Goal: Task Accomplishment & Management: Complete application form

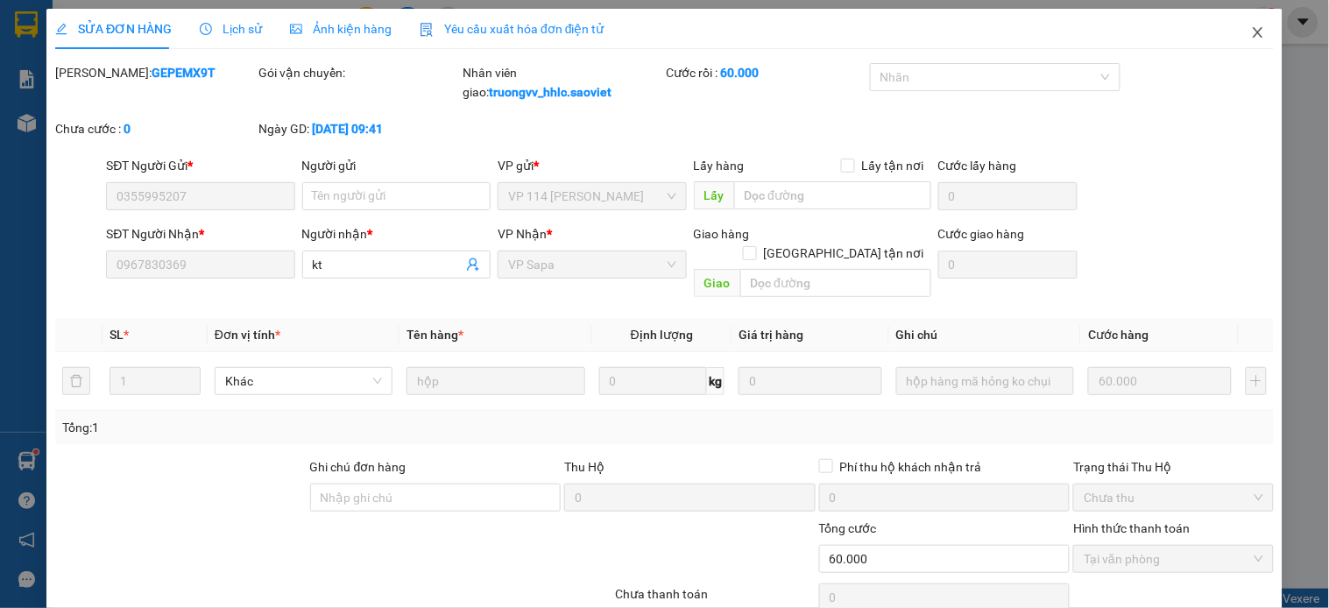
click at [1251, 30] on icon "close" at bounding box center [1258, 32] width 14 height 14
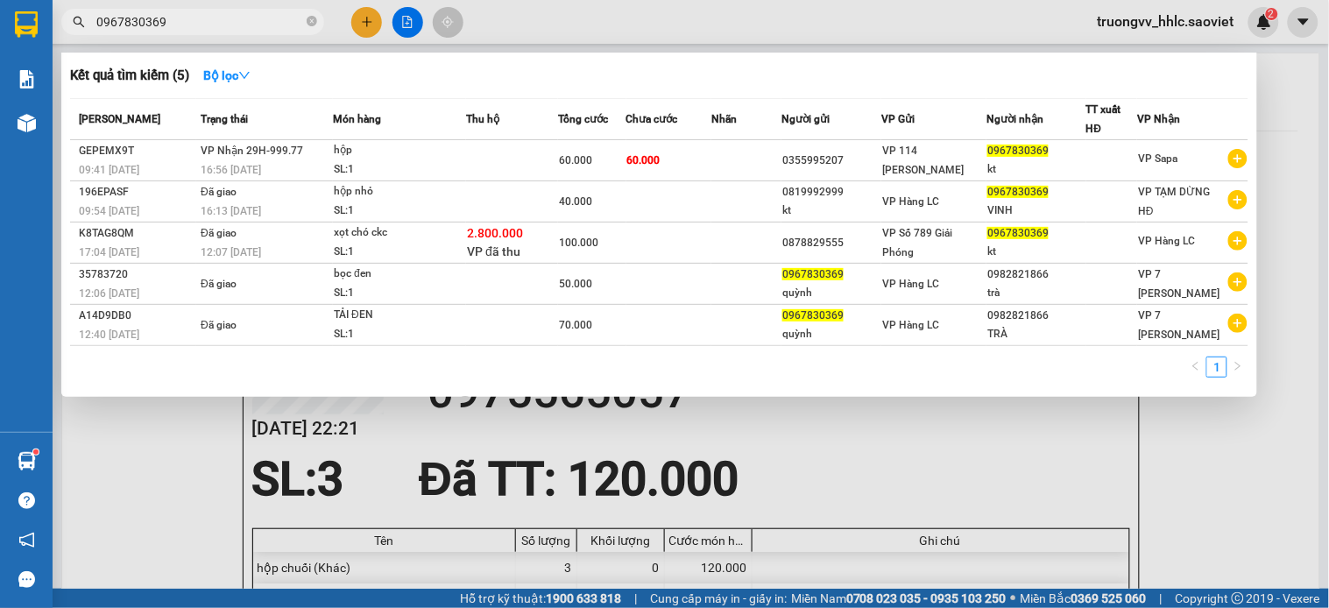
click at [241, 20] on input "0967830369" at bounding box center [199, 21] width 207 height 19
click at [309, 20] on icon "close-circle" at bounding box center [312, 21] width 11 height 11
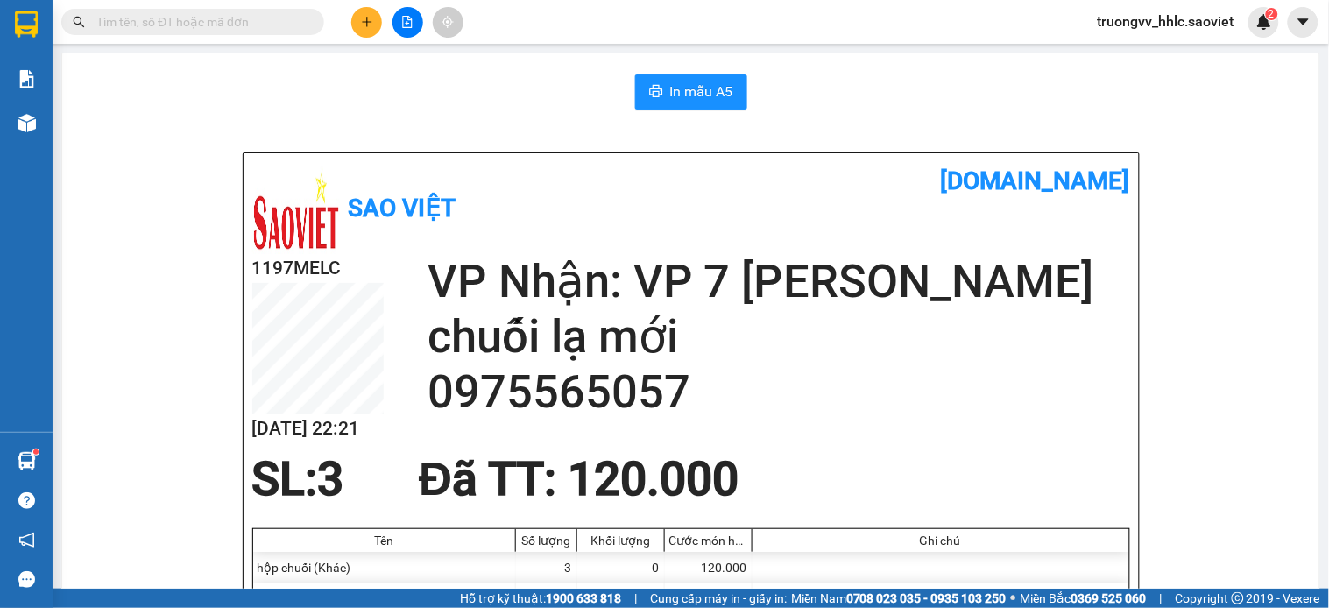
click at [209, 20] on input "text" at bounding box center [199, 21] width 207 height 19
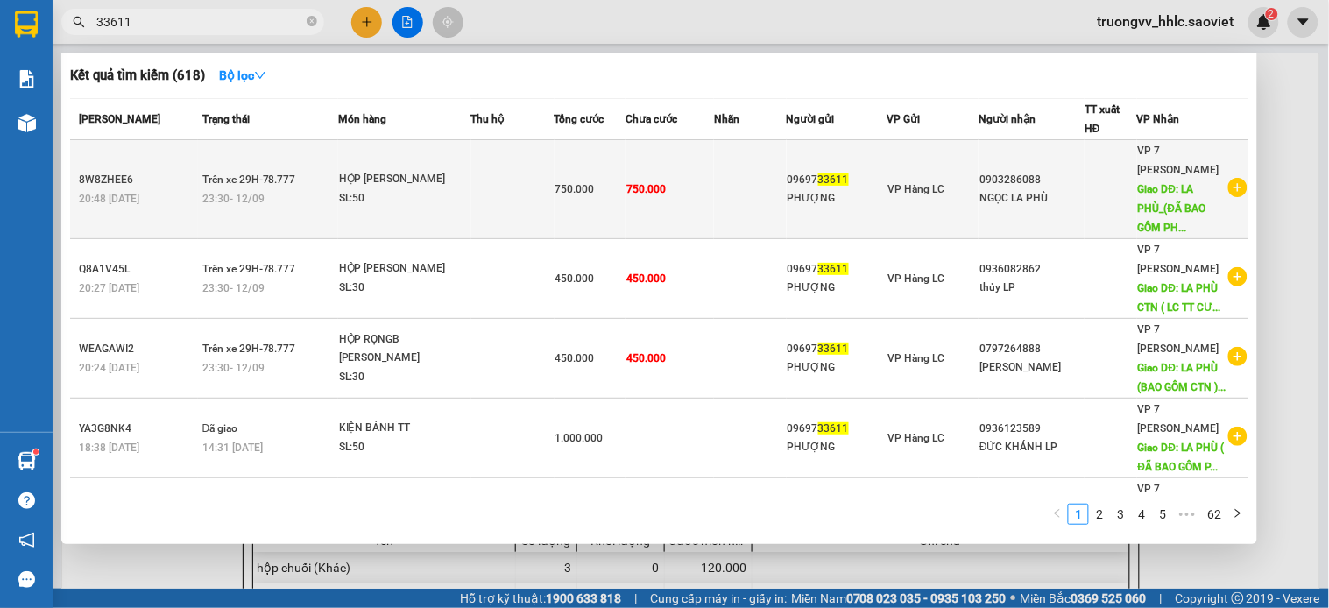
type input "33611"
click at [492, 181] on td at bounding box center [512, 189] width 83 height 99
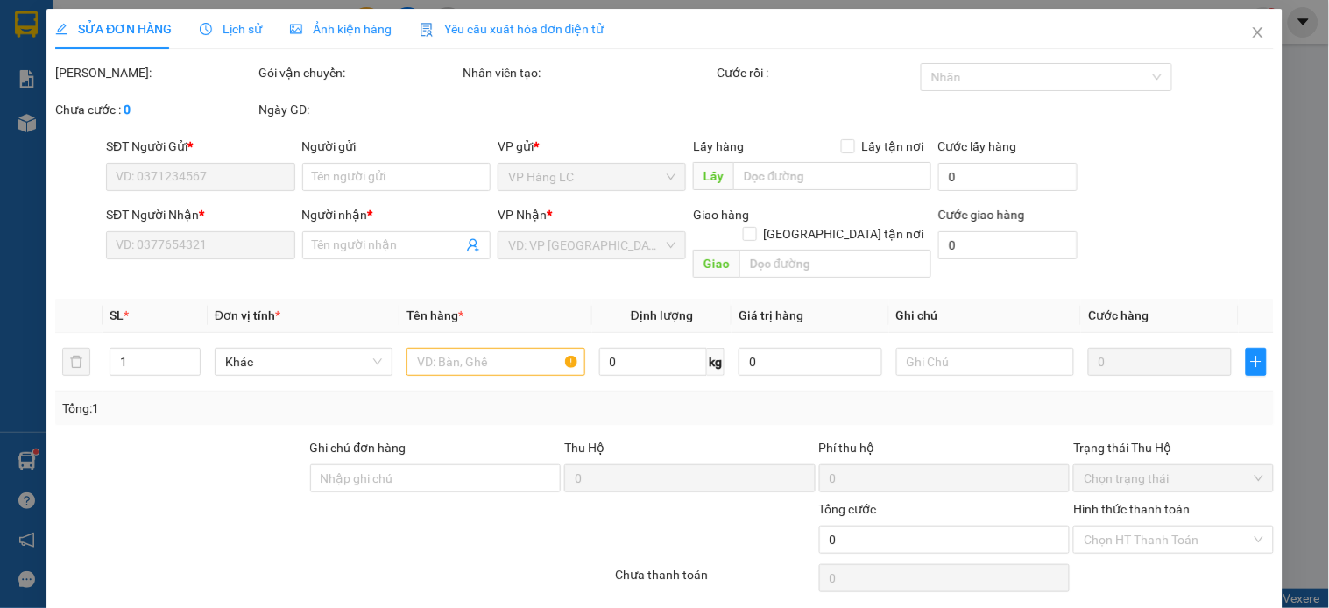
type input "0969733611"
type input "PHƯỢNG"
type input "0903286088"
type input "NGỌC LA PHÙ"
type input "LA PHÙ_(ĐÃ BAO GỒM PHÍ CTN) LC TT CƯỚC"
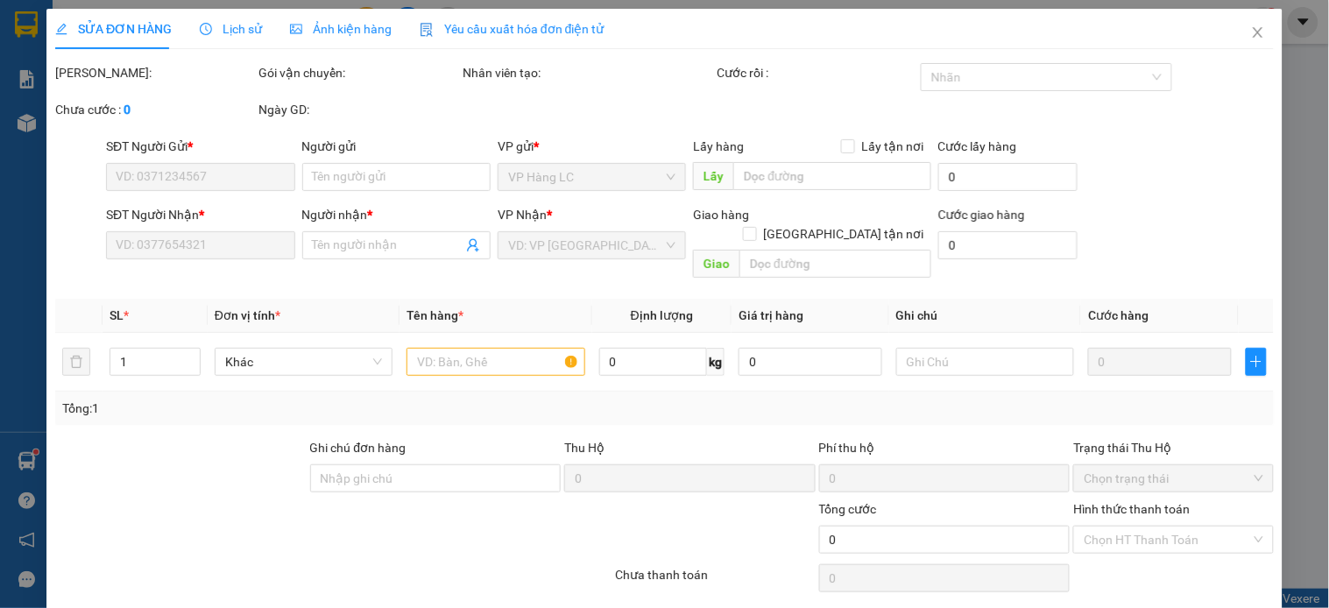
type input "150.000"
type input "750.000"
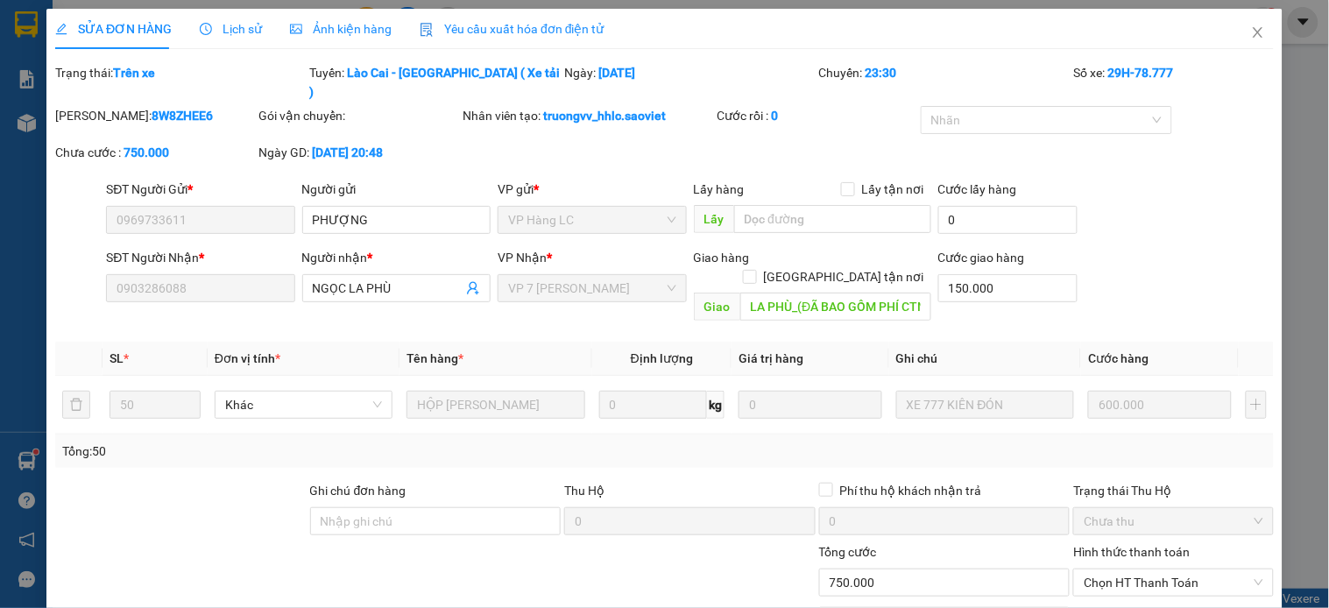
scroll to position [67, 0]
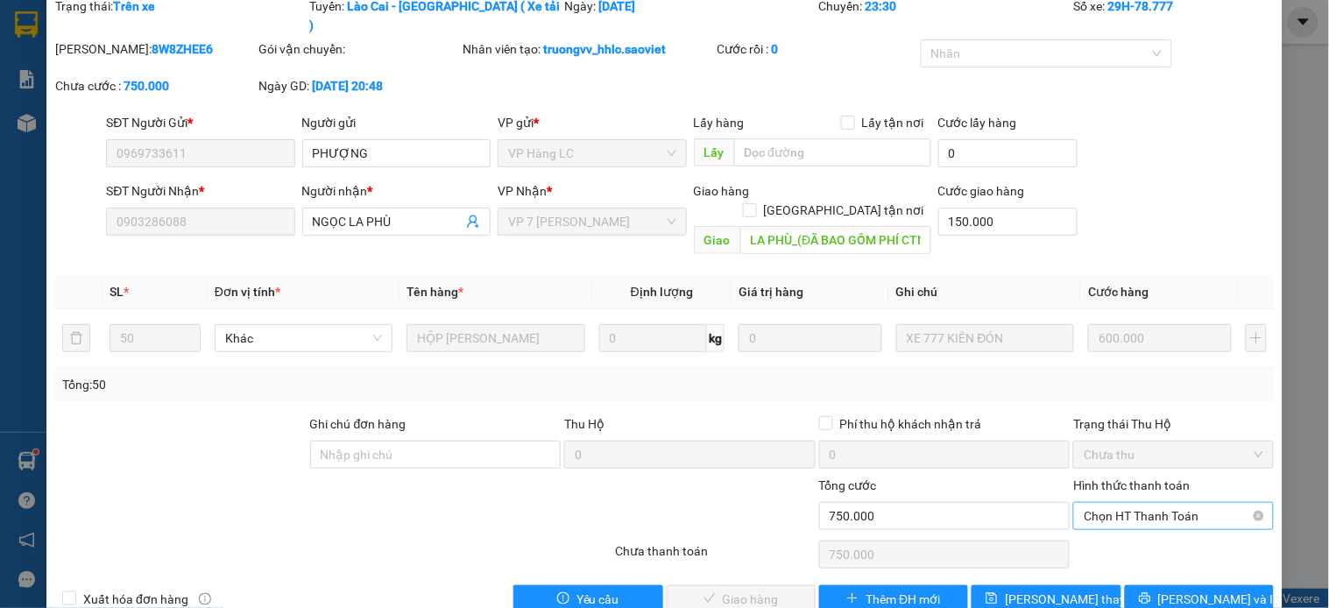
click at [1097, 503] on span "Chọn HT Thanh Toán" at bounding box center [1173, 516] width 179 height 26
click at [1116, 532] on div "Chuyển khoản" at bounding box center [1161, 540] width 177 height 19
type input "0"
click at [727, 590] on span "[PERSON_NAME] và Giao hàng" at bounding box center [784, 599] width 168 height 19
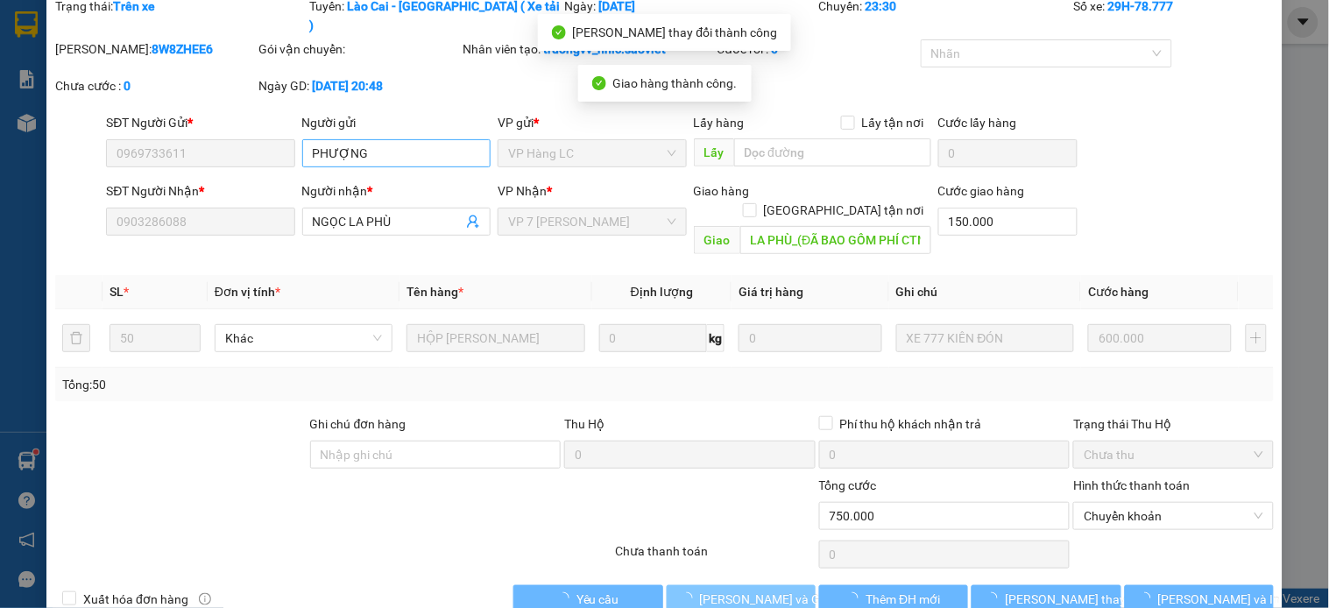
scroll to position [0, 0]
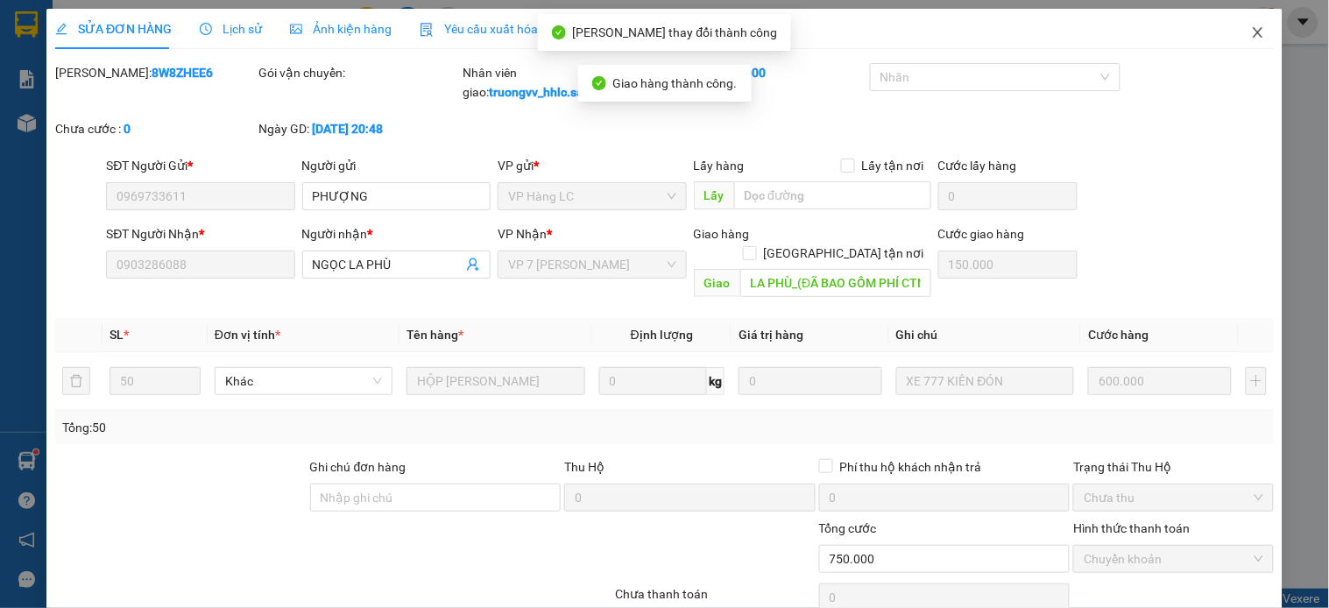
click at [1251, 29] on icon "close" at bounding box center [1258, 32] width 14 height 14
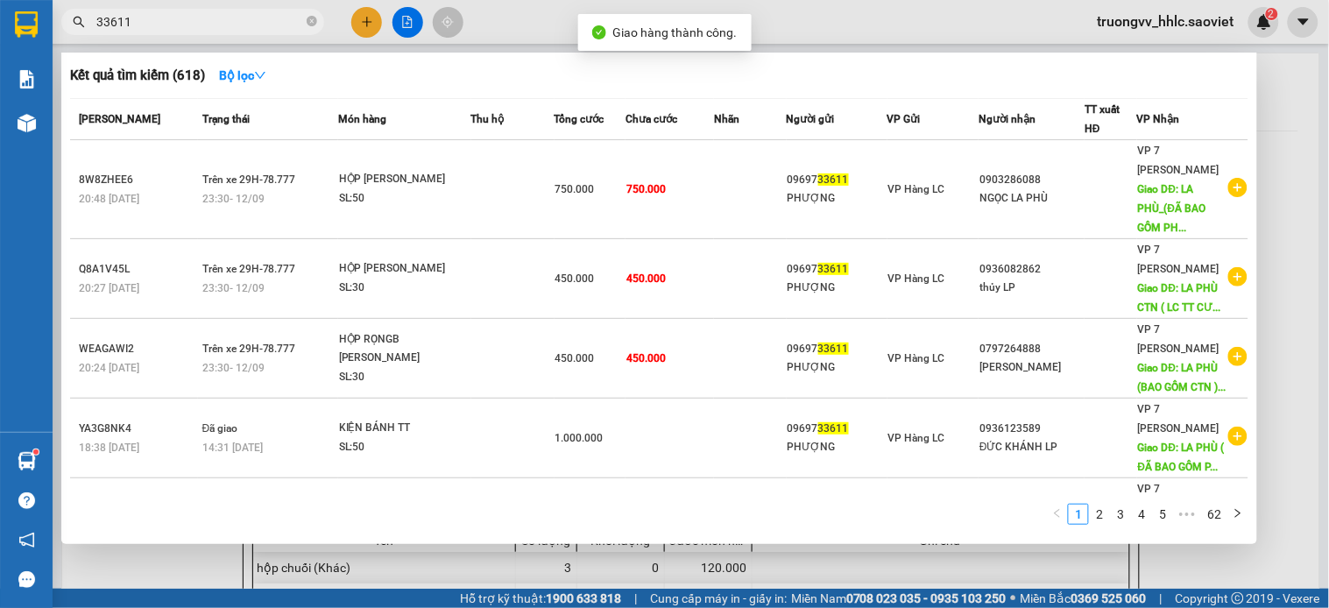
click at [248, 19] on input "33611" at bounding box center [199, 21] width 207 height 19
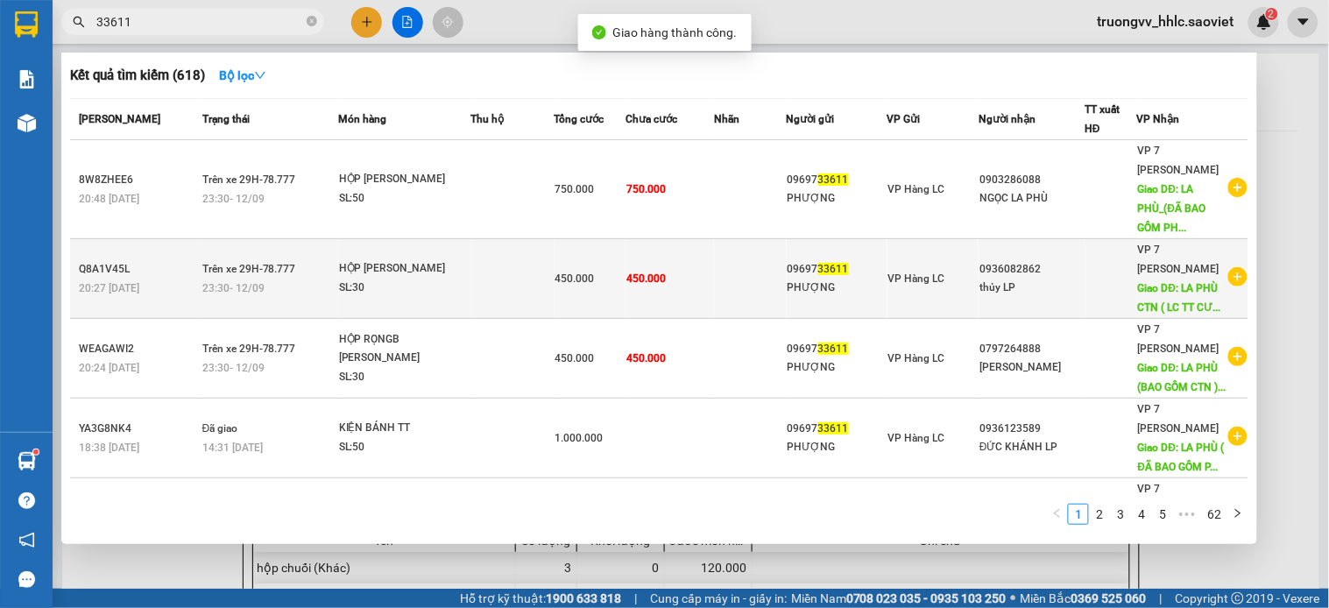
click at [711, 287] on td "450.000" at bounding box center [670, 279] width 89 height 80
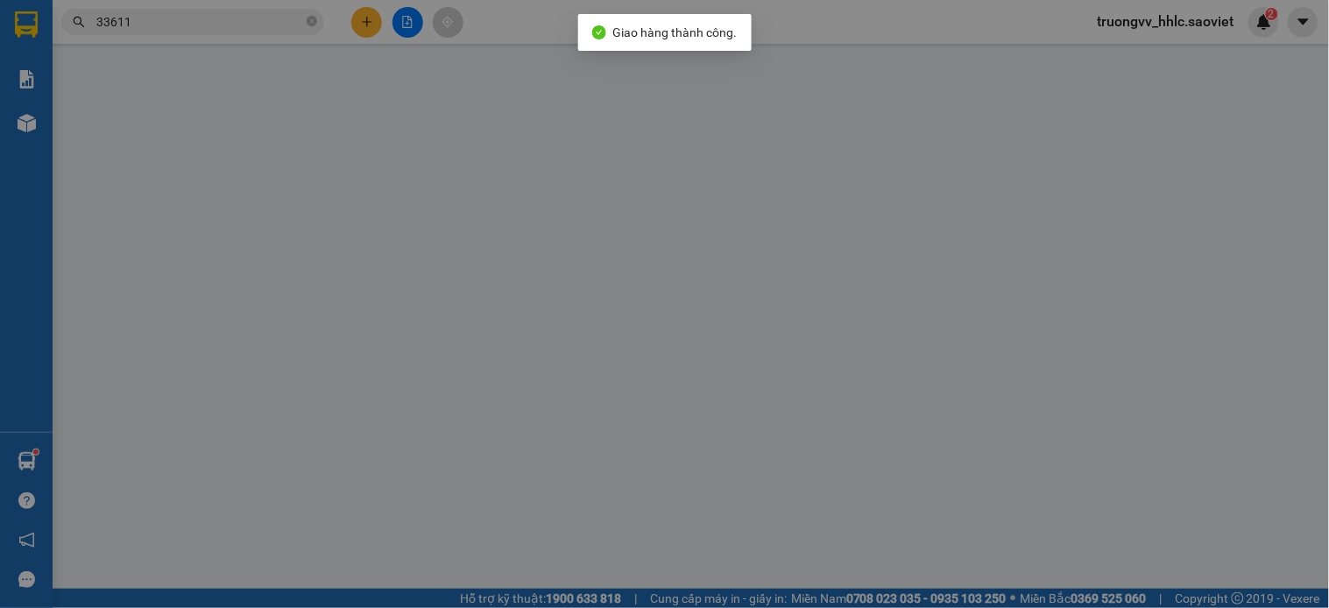
type input "0969733611"
type input "PHƯỢNG"
type input "0936082862"
type input "thủy LP"
type input "LA PHÙ CTN ( LC TT CƯỚC )"
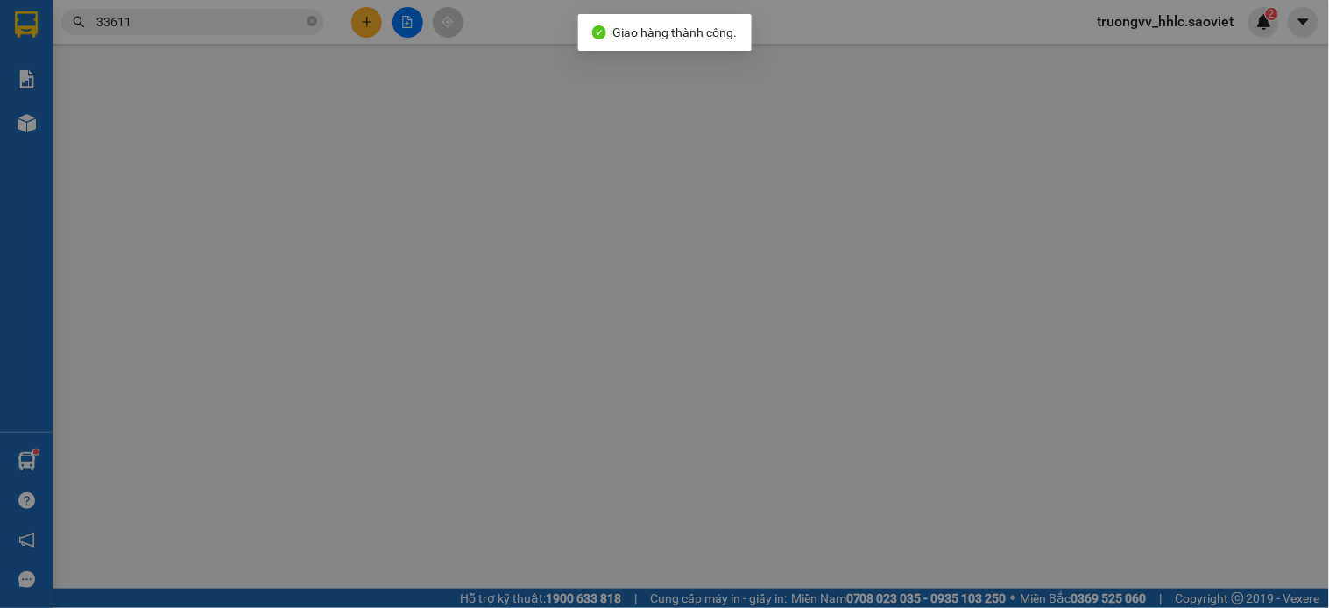
type input "150.000"
type input "450.000"
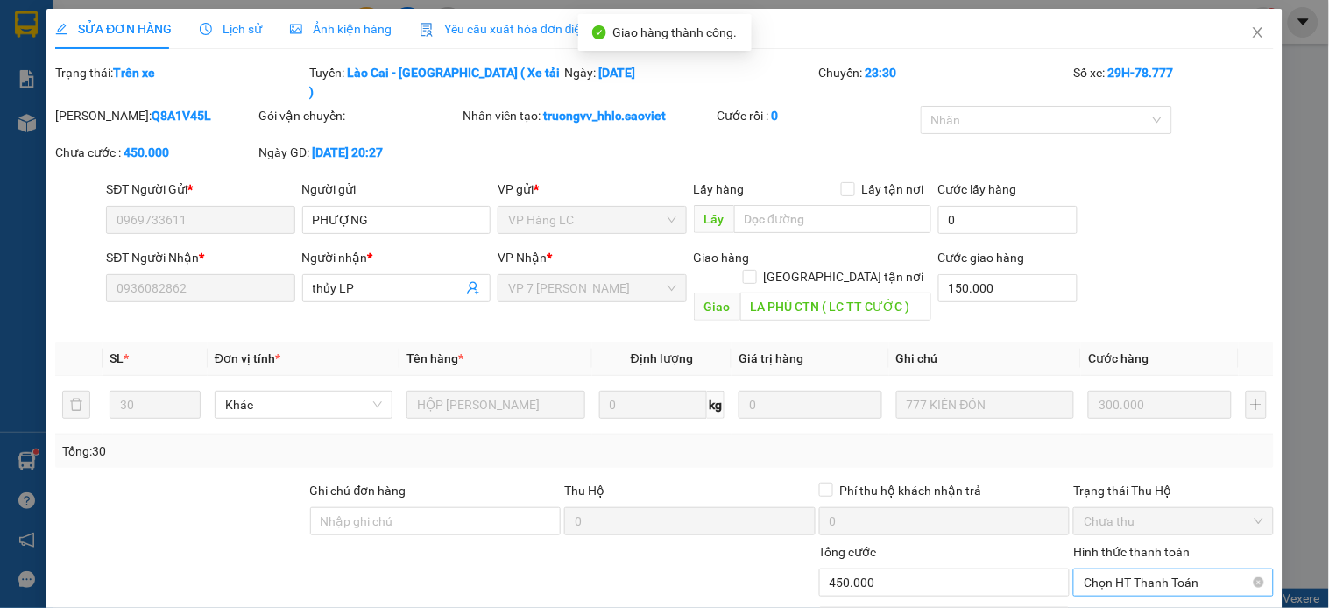
scroll to position [67, 0]
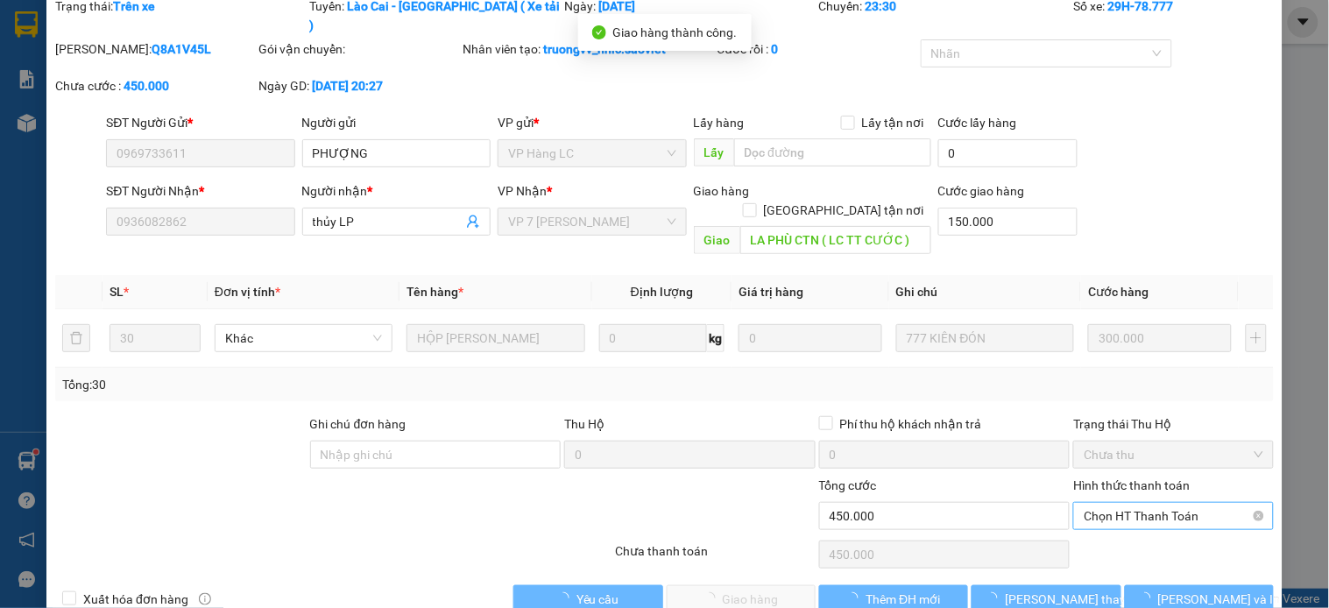
click at [1145, 503] on span "Chọn HT Thanh Toán" at bounding box center [1173, 516] width 179 height 26
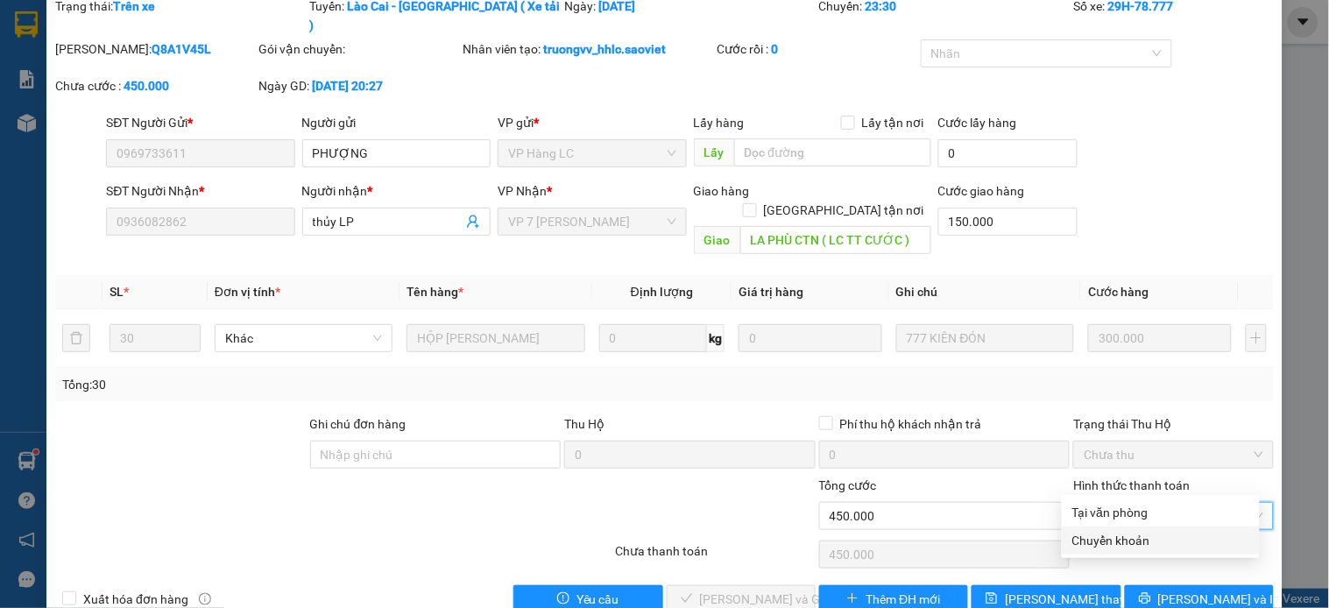
drag, startPoint x: 1152, startPoint y: 543, endPoint x: 1098, endPoint y: 535, distance: 54.2
click at [1150, 544] on div "Chuyển khoản" at bounding box center [1161, 540] width 177 height 19
type input "0"
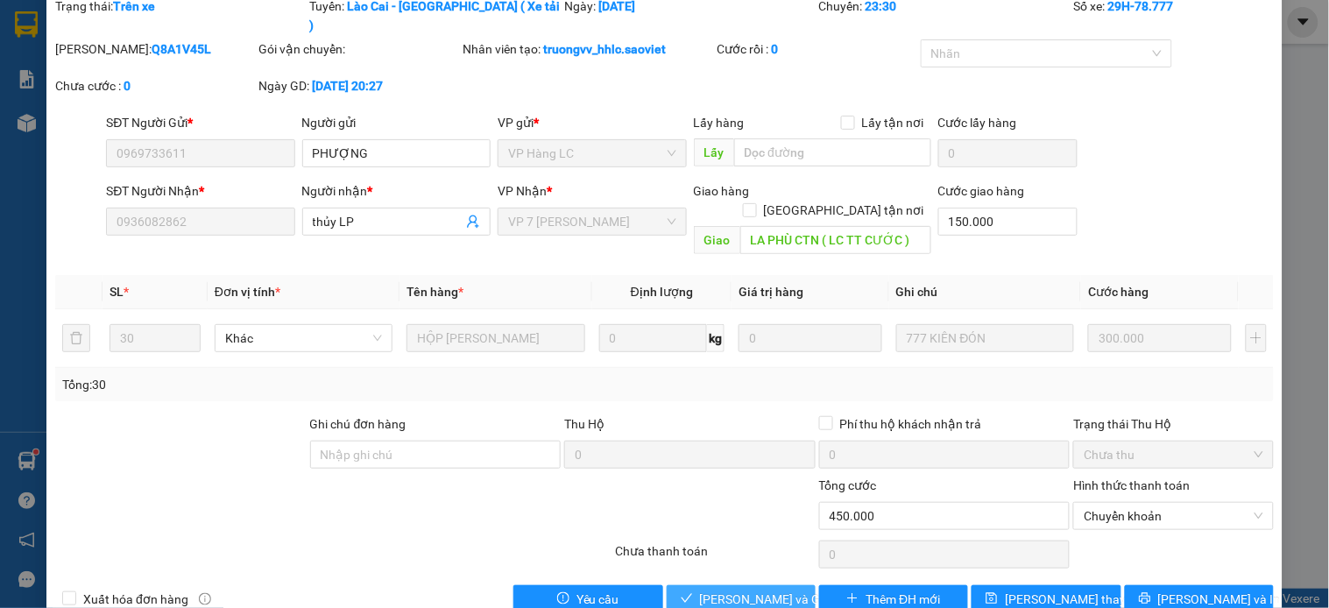
drag, startPoint x: 723, startPoint y: 562, endPoint x: 1015, endPoint y: 419, distance: 324.9
click at [723, 590] on span "[PERSON_NAME] và Giao hàng" at bounding box center [784, 599] width 168 height 19
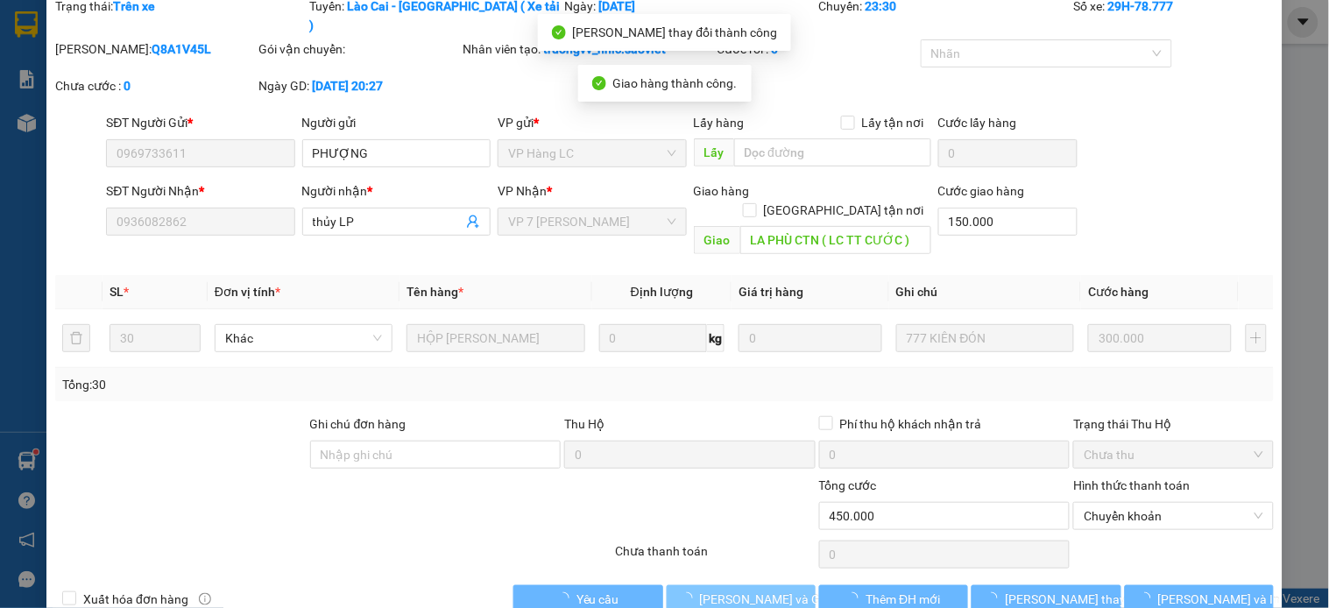
scroll to position [0, 0]
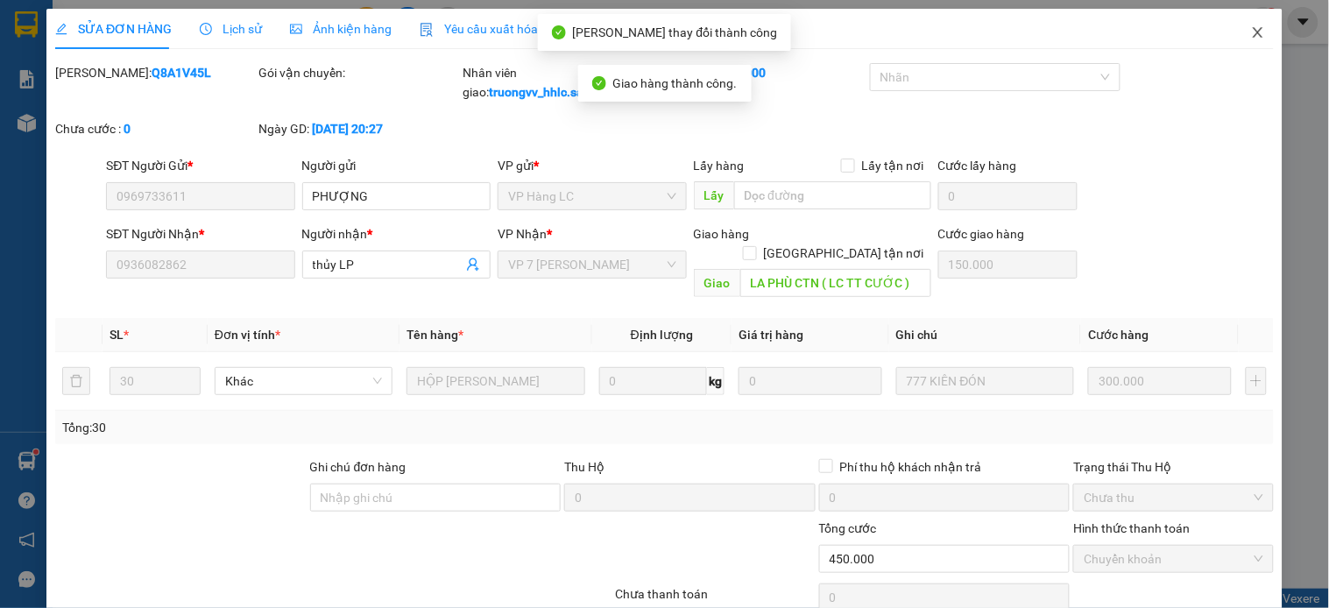
click at [1253, 30] on icon "close" at bounding box center [1258, 32] width 10 height 11
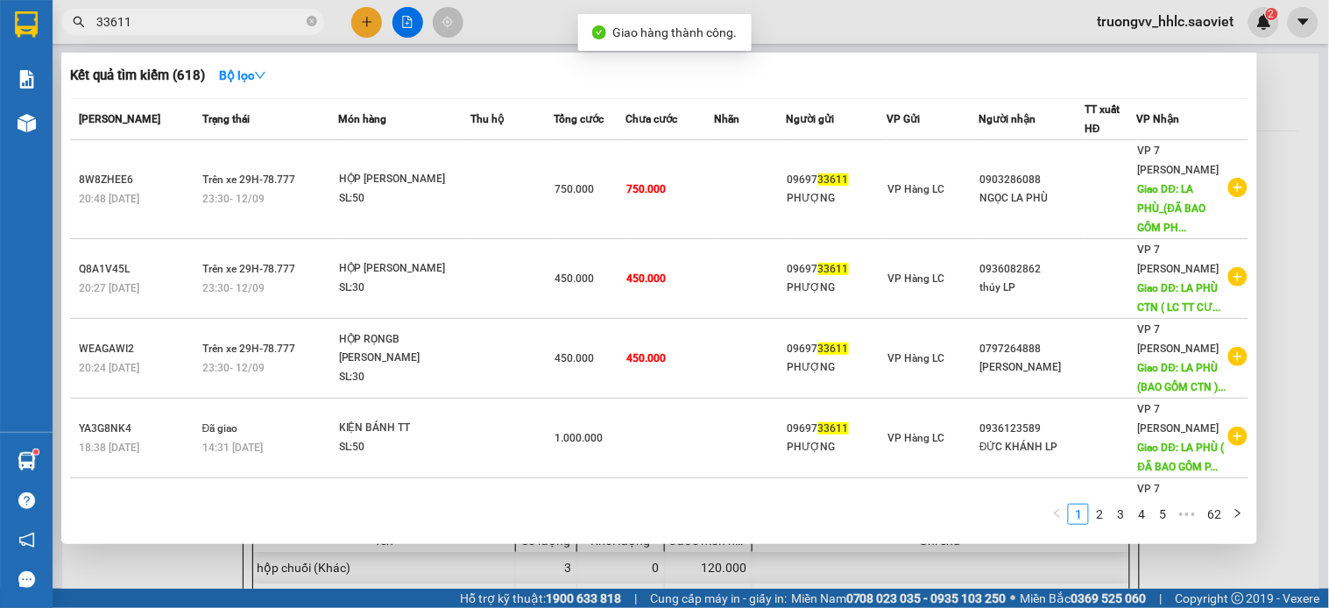
drag, startPoint x: 207, startPoint y: 15, endPoint x: 238, endPoint y: 20, distance: 32.0
click at [206, 16] on input "33611" at bounding box center [199, 21] width 207 height 19
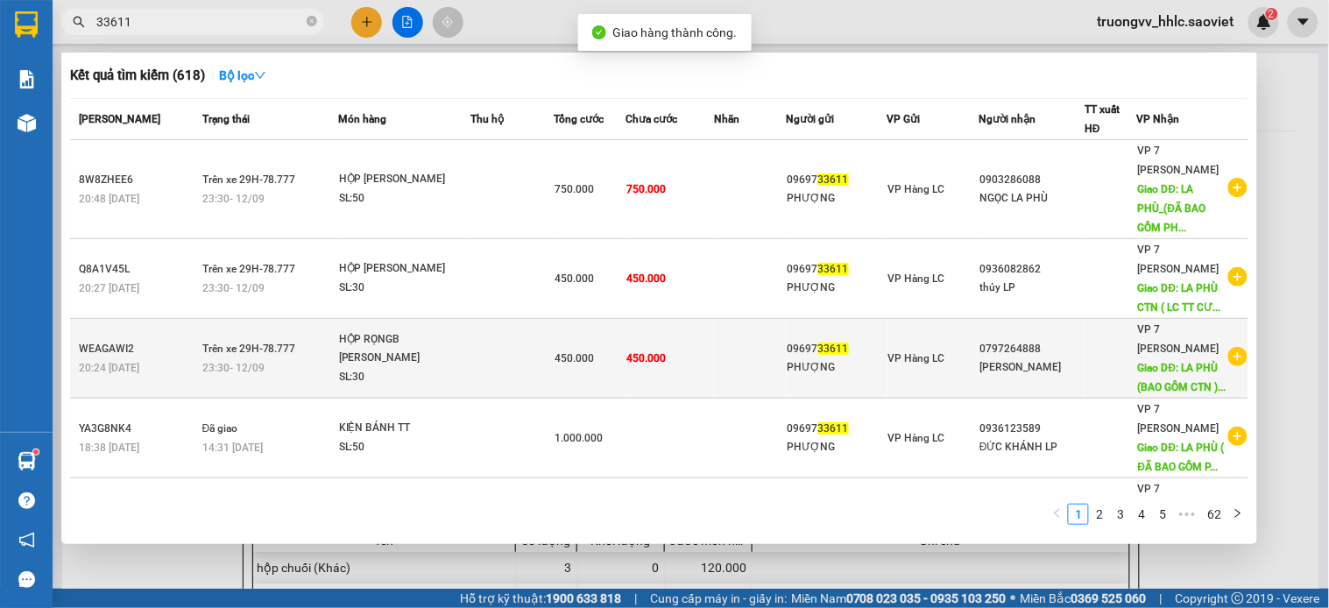
click at [739, 390] on td at bounding box center [750, 359] width 72 height 80
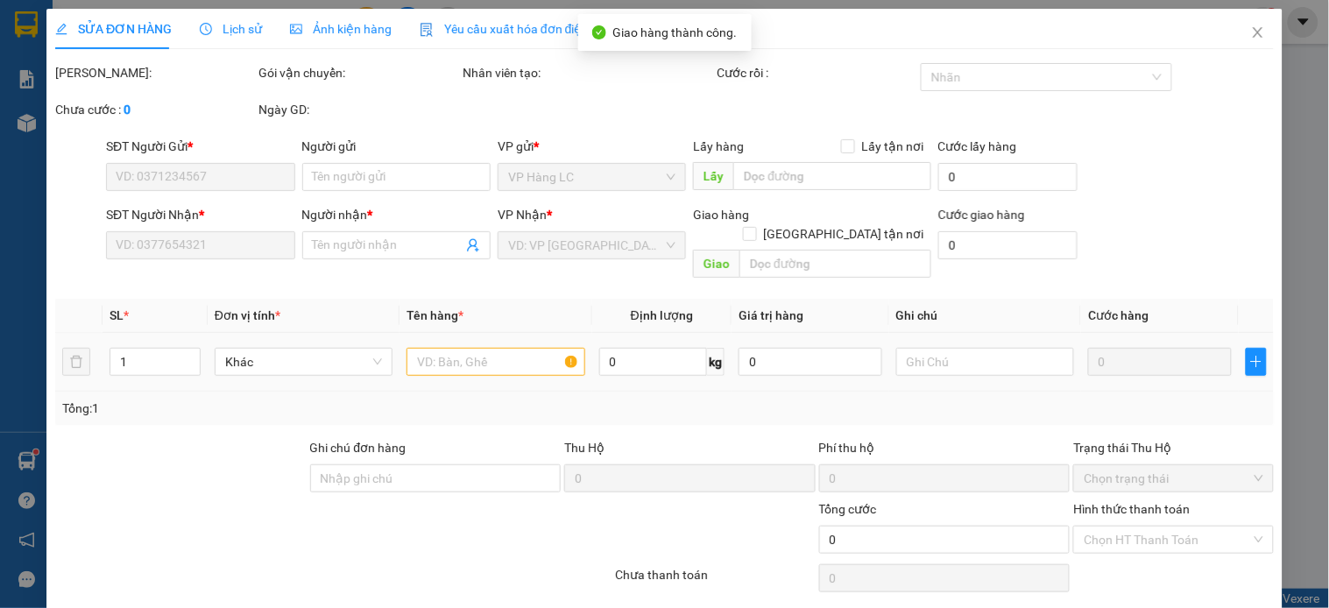
type input "0969733611"
type input "PHƯỢNG"
type input "0797264888"
type input "[PERSON_NAME]"
type input "LA PHÙ (BAO GỒM CTN ) LC TT CƯỚC"
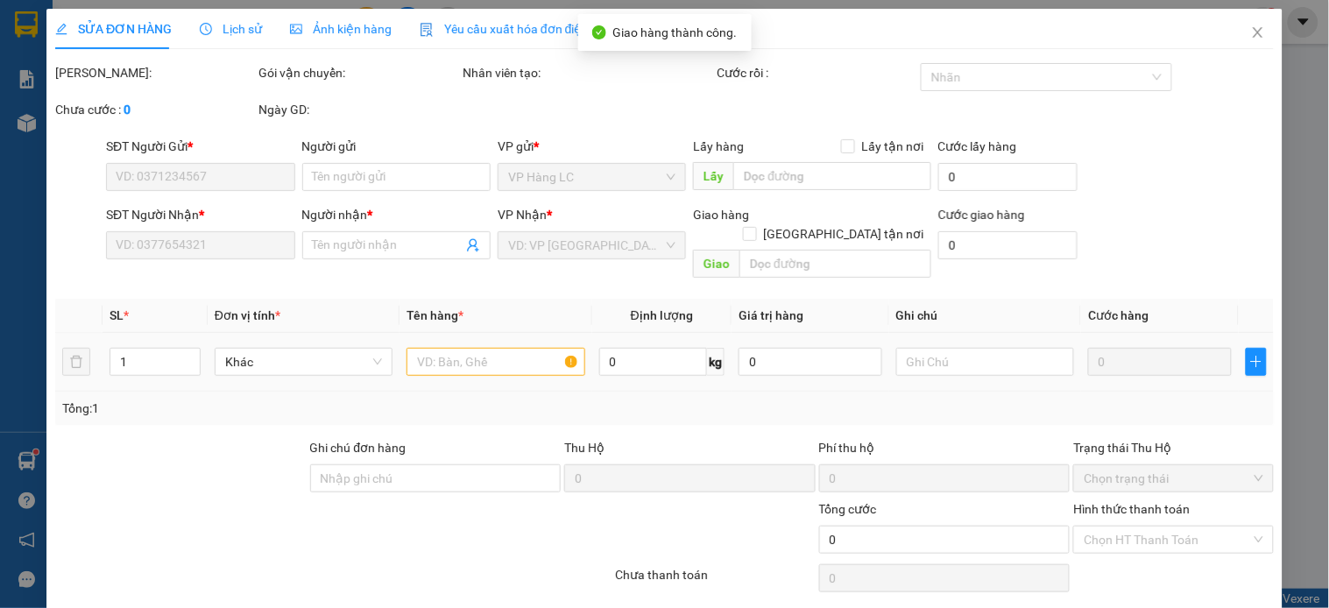
type input "150.000"
type input "450.000"
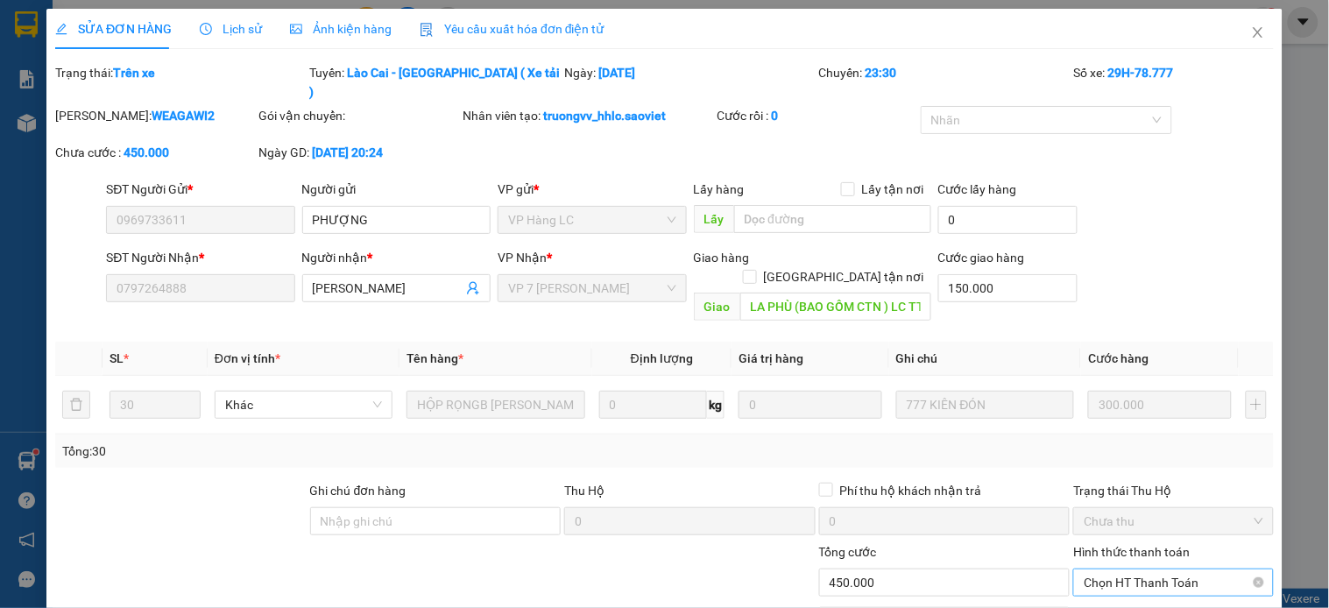
scroll to position [67, 0]
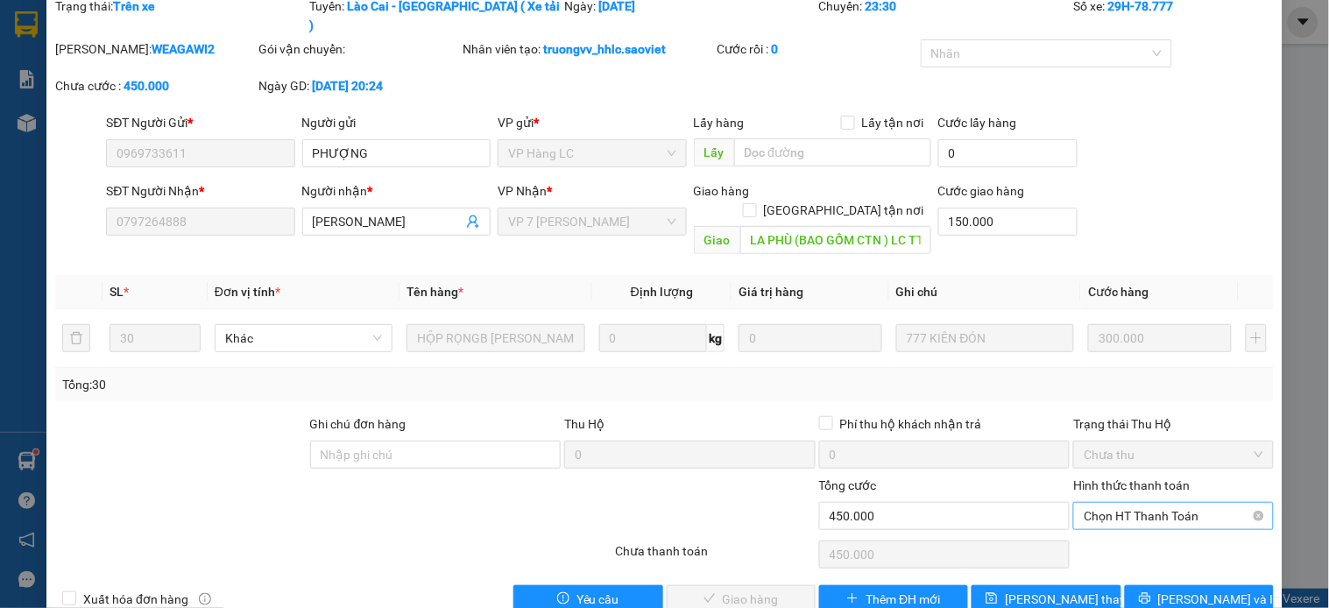
click at [1124, 503] on span "Chọn HT Thanh Toán" at bounding box center [1173, 516] width 179 height 26
drag, startPoint x: 1102, startPoint y: 538, endPoint x: 1038, endPoint y: 530, distance: 63.6
click at [1097, 537] on div "Chuyển khoản" at bounding box center [1161, 540] width 177 height 19
type input "0"
click at [764, 590] on span "[PERSON_NAME] và Giao hàng" at bounding box center [784, 599] width 168 height 19
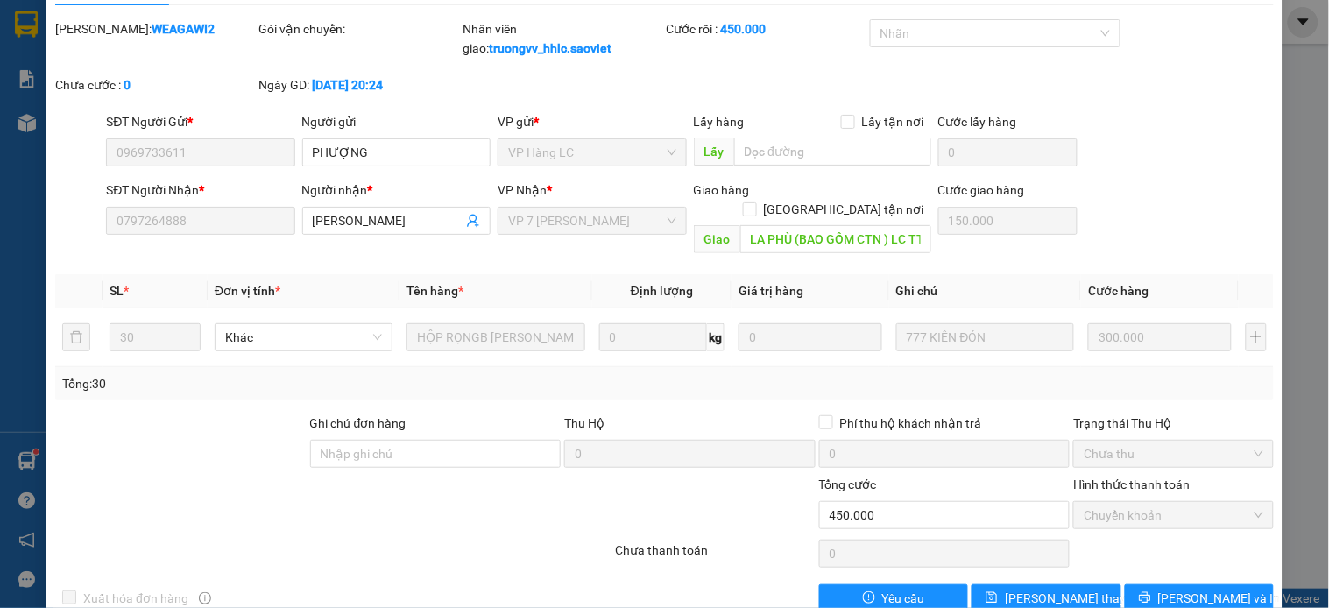
scroll to position [0, 0]
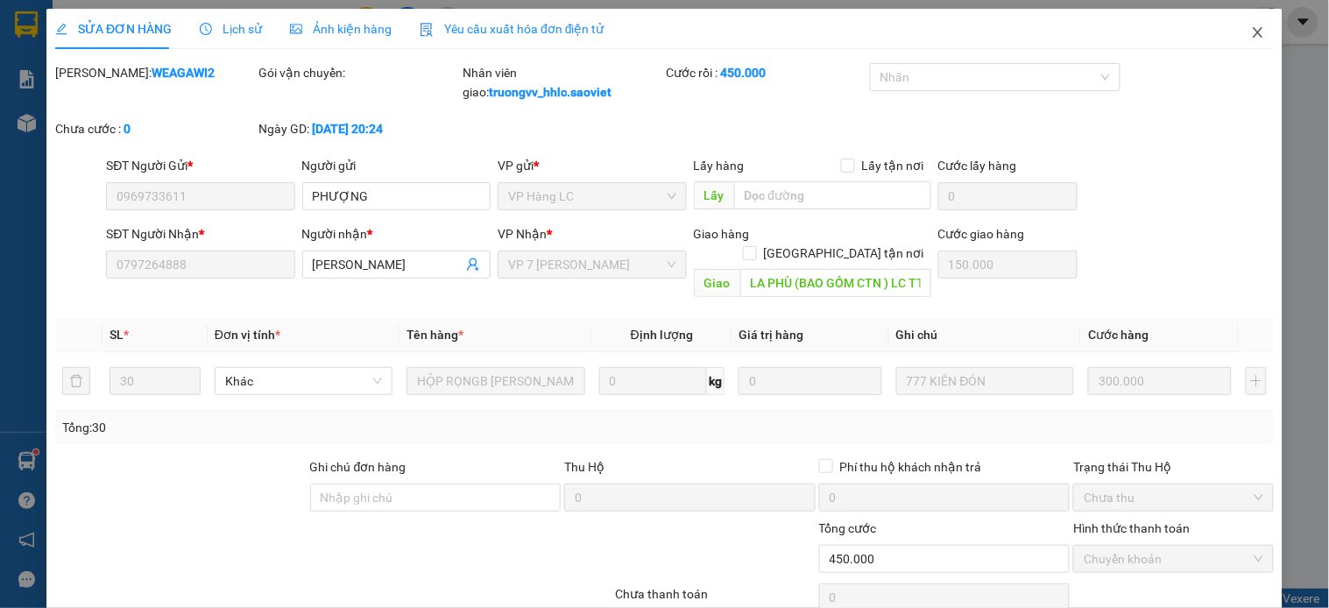
click at [1251, 26] on icon "close" at bounding box center [1258, 32] width 14 height 14
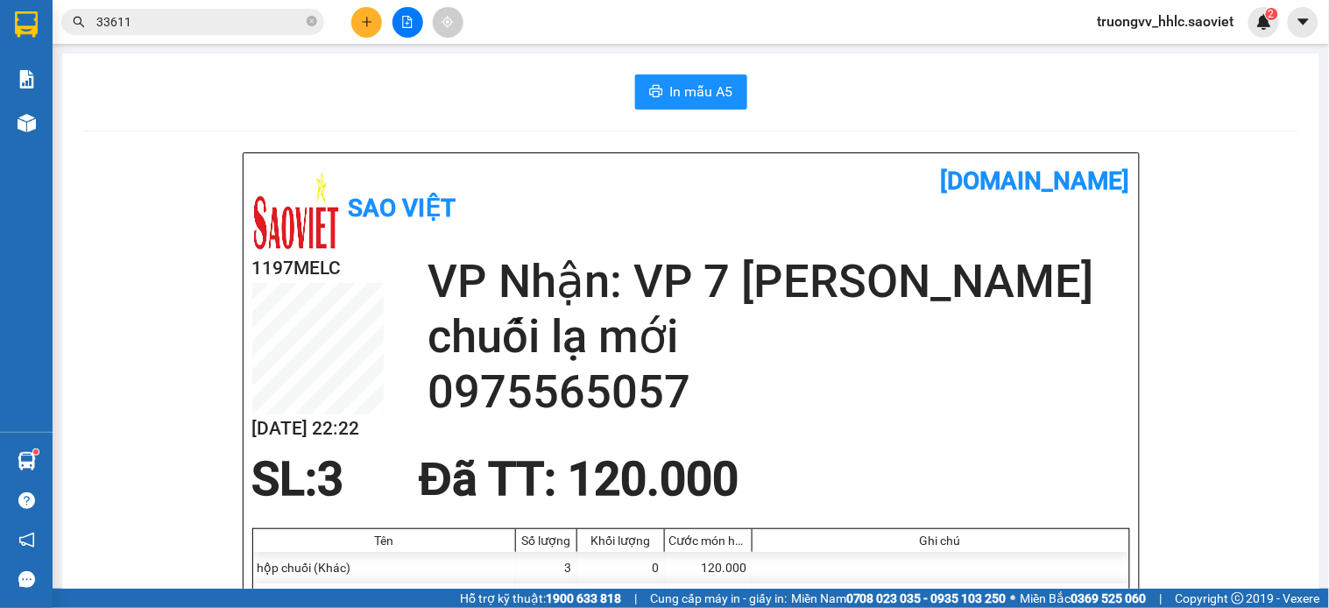
click at [224, 14] on input "33611" at bounding box center [199, 21] width 207 height 19
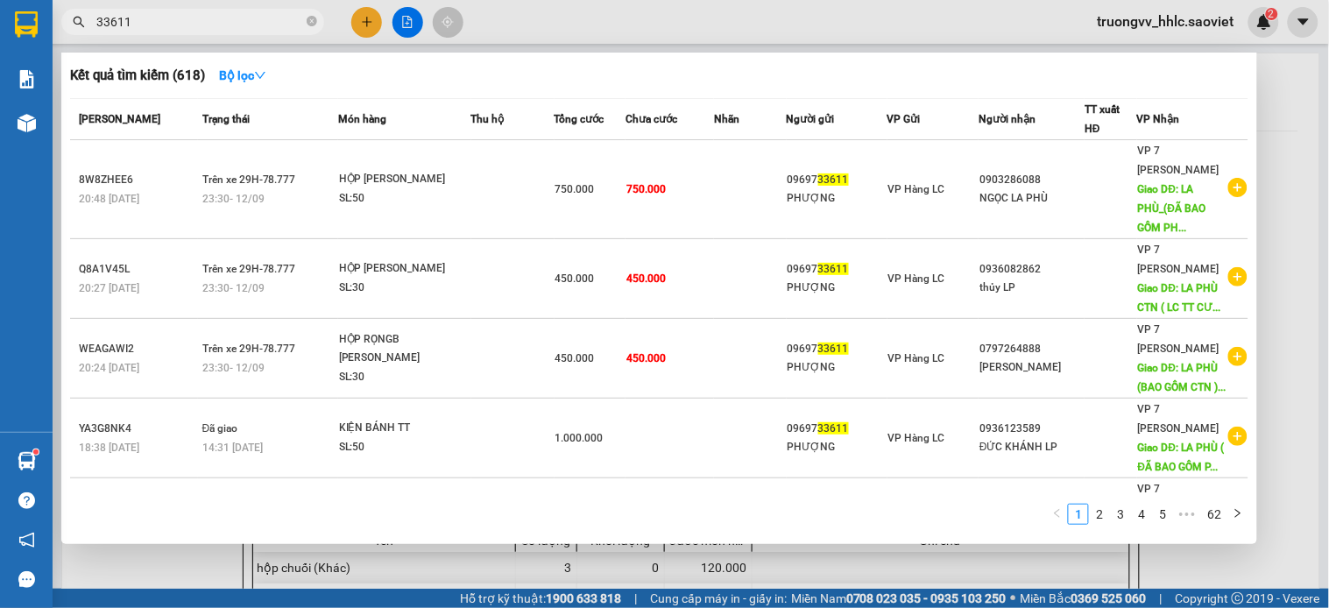
click at [224, 14] on input "33611" at bounding box center [199, 21] width 207 height 19
type input "33611"
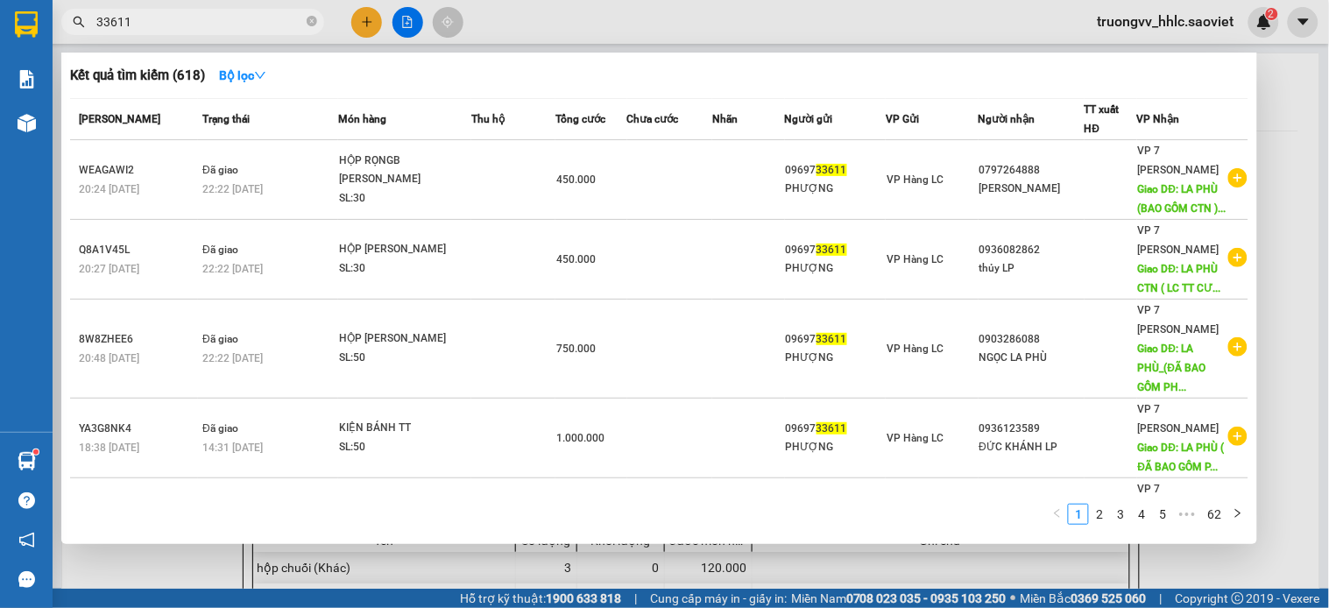
click at [314, 21] on icon "close-circle" at bounding box center [312, 21] width 11 height 11
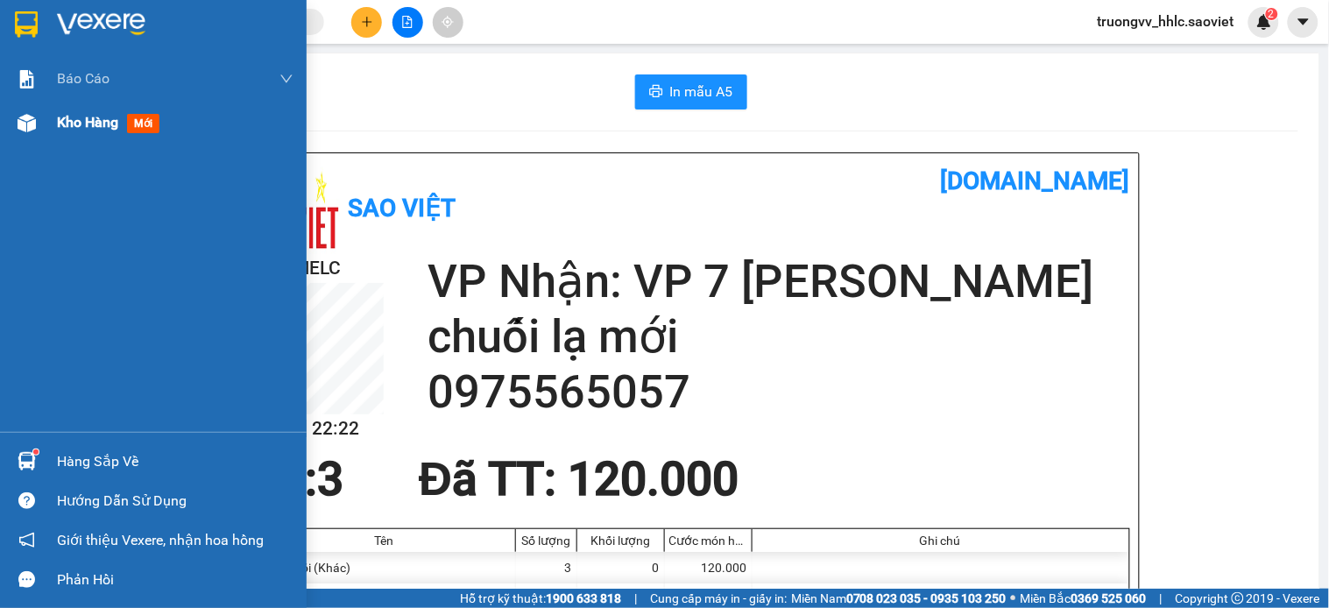
drag, startPoint x: 61, startPoint y: 119, endPoint x: 270, endPoint y: 124, distance: 208.6
click at [63, 119] on span "Kho hàng" at bounding box center [87, 122] width 61 height 17
click at [72, 123] on span "Kho hàng" at bounding box center [87, 122] width 61 height 17
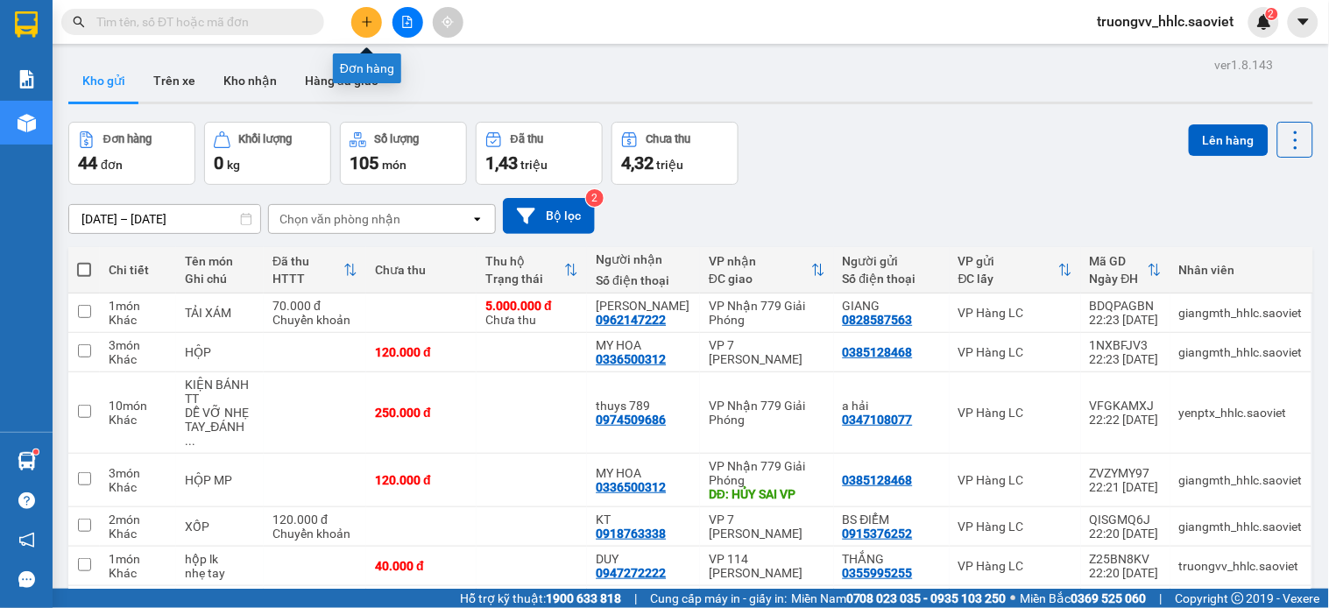
click at [356, 24] on button at bounding box center [366, 22] width 31 height 31
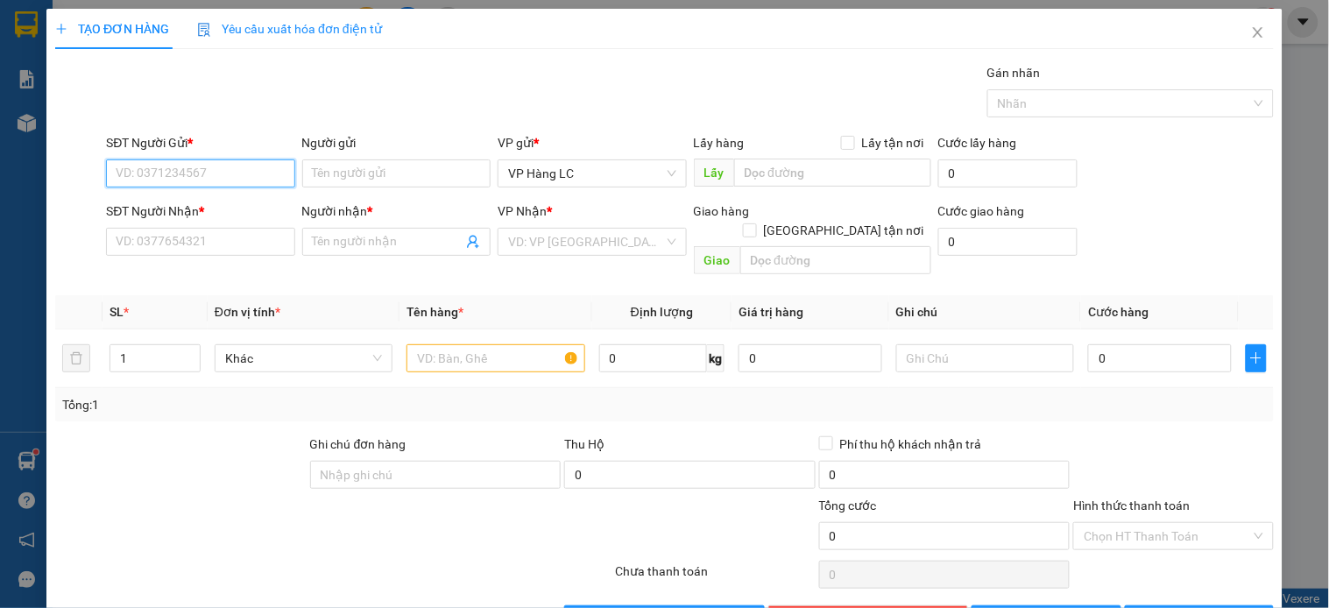
click at [252, 171] on input "SĐT Người Gửi *" at bounding box center [200, 173] width 188 height 28
click at [185, 205] on div "0986909851 - [PERSON_NAME]" at bounding box center [202, 208] width 173 height 19
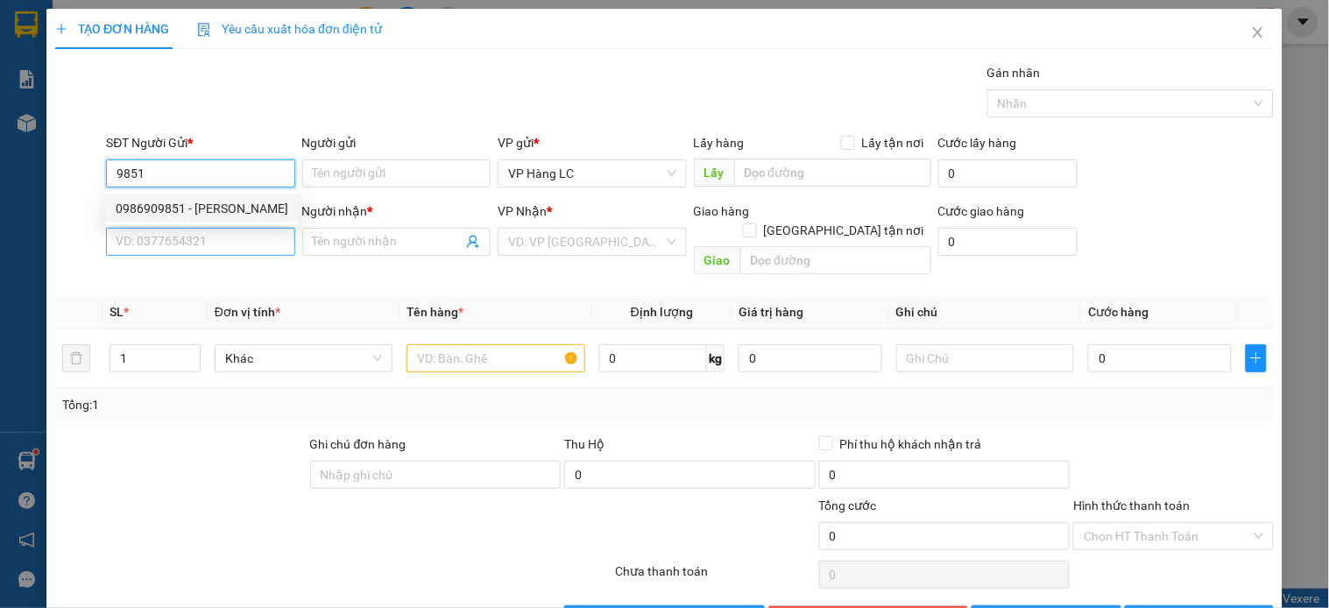
type input "0986909851"
type input "hà phạm"
type input "0985851891"
type input "TÙNG"
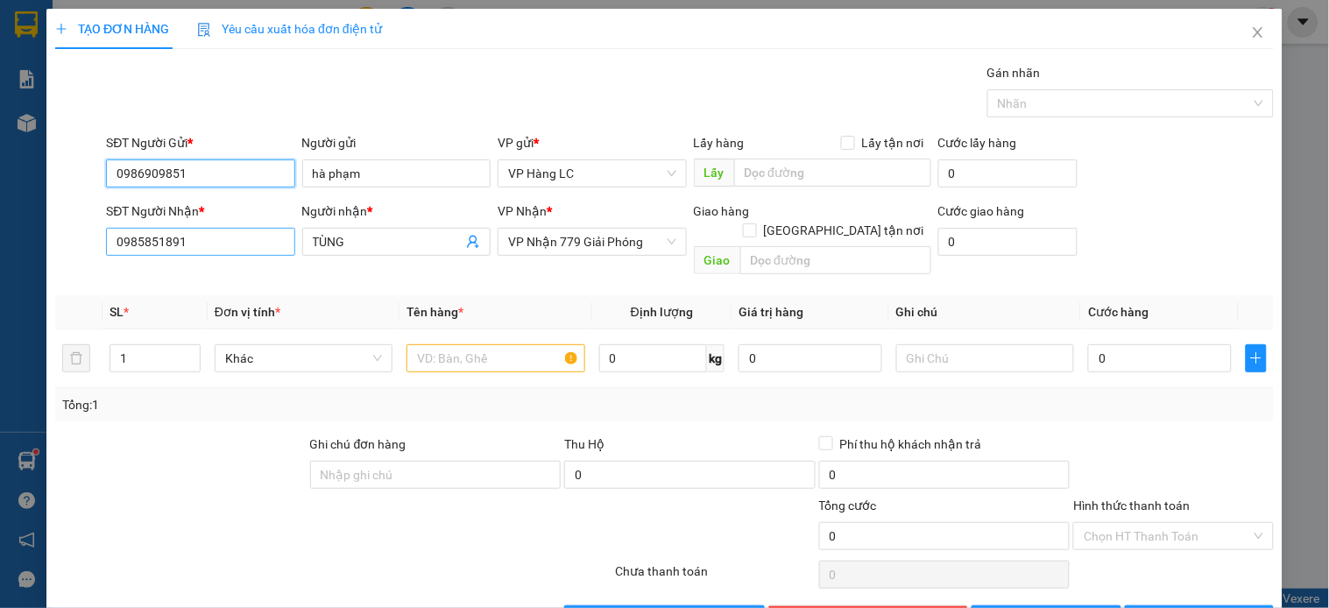
type input "0986909851"
click at [205, 240] on input "0985851891" at bounding box center [200, 242] width 188 height 28
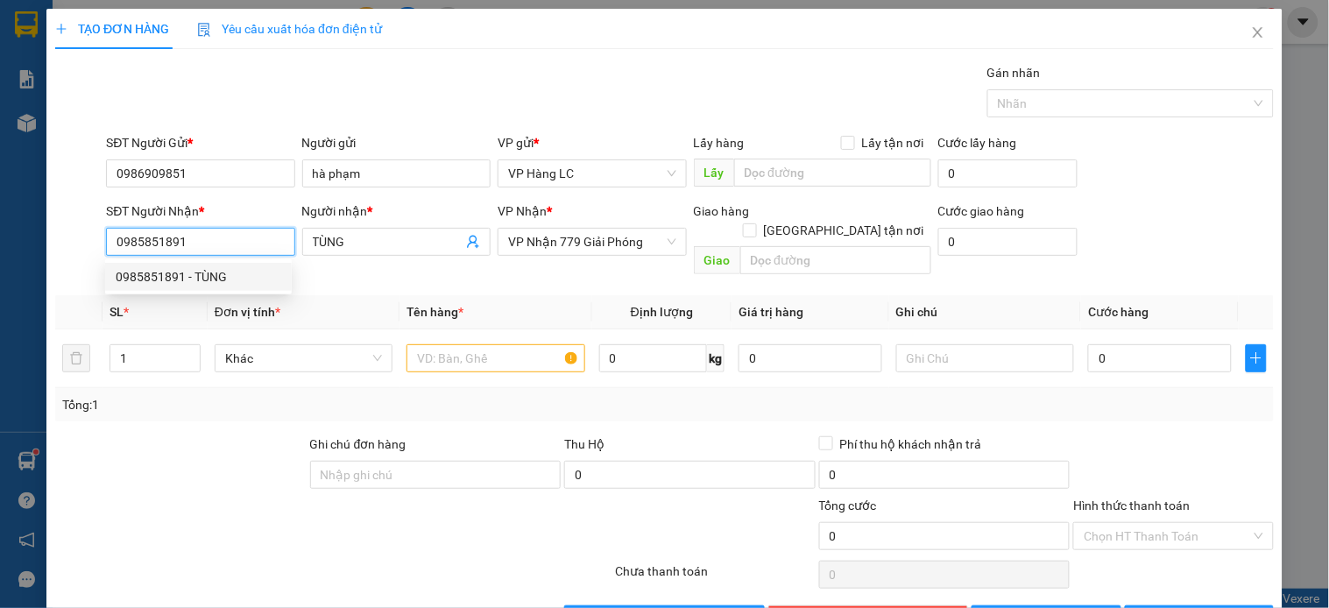
click at [180, 272] on div "0985851891 - TÙNG" at bounding box center [199, 276] width 166 height 19
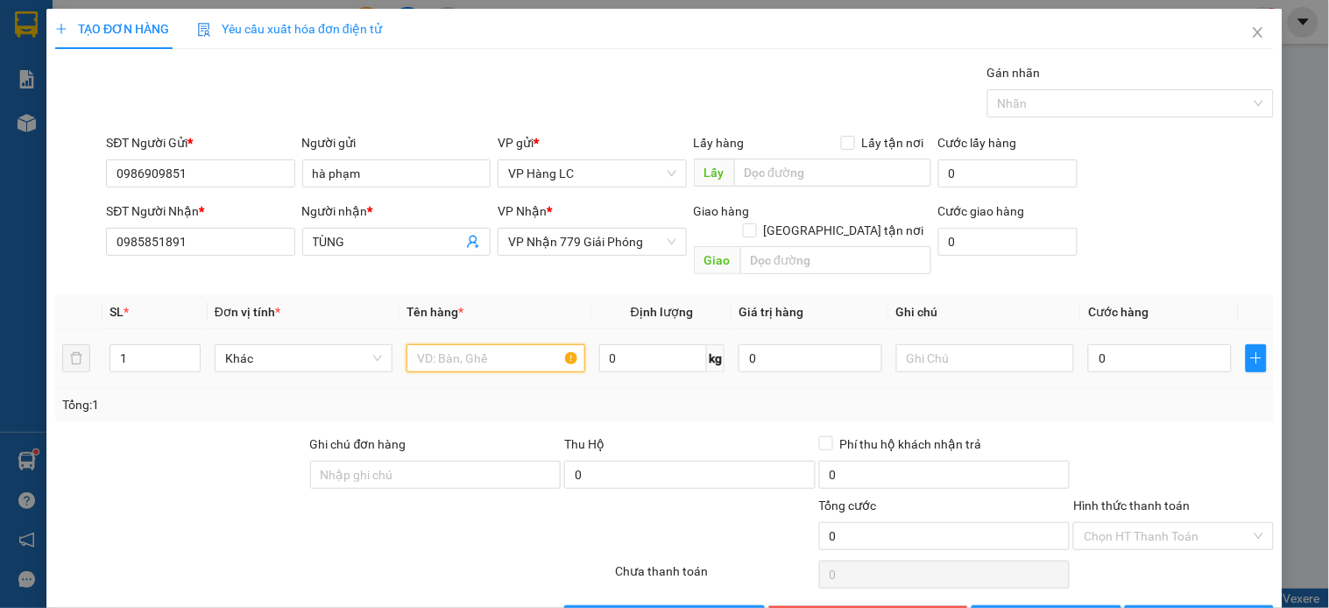
click at [418, 346] on input "text" at bounding box center [496, 358] width 178 height 28
type input "t"
type input "TẢI XANH LK"
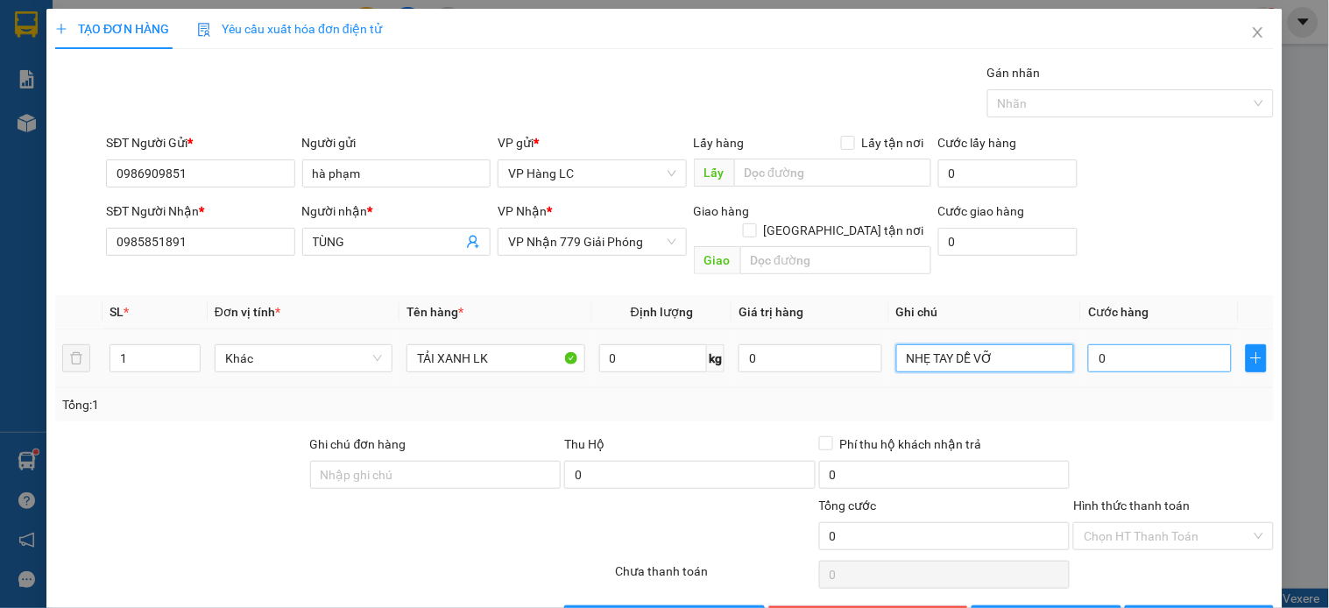
type input "NHẸ TAY DỄ VỠ"
click at [1098, 349] on input "0" at bounding box center [1160, 358] width 144 height 28
type input "8"
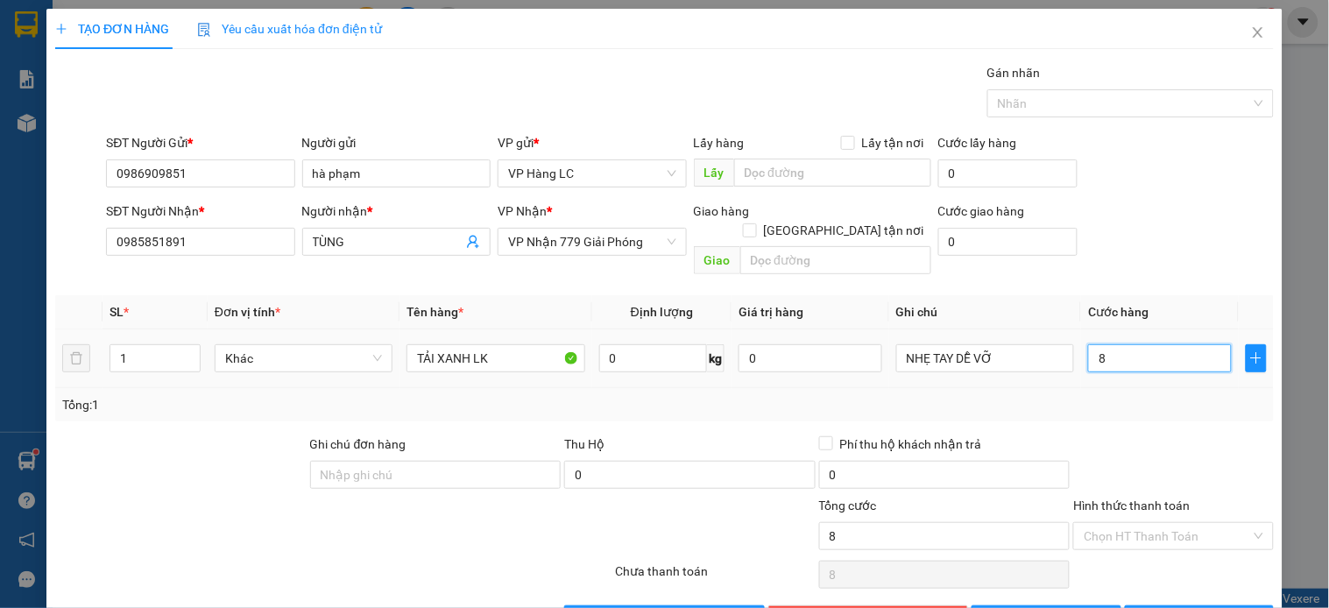
type input "80"
type input "80.000"
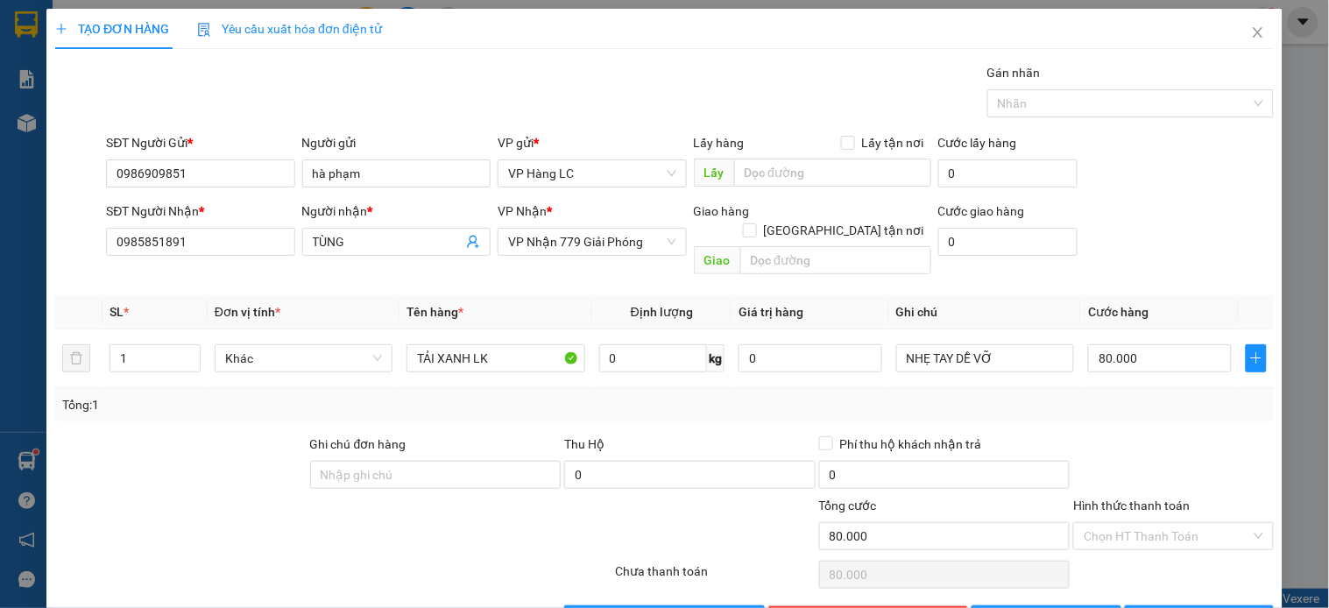
click at [1118, 395] on div "Tổng: 1" at bounding box center [664, 404] width 1205 height 19
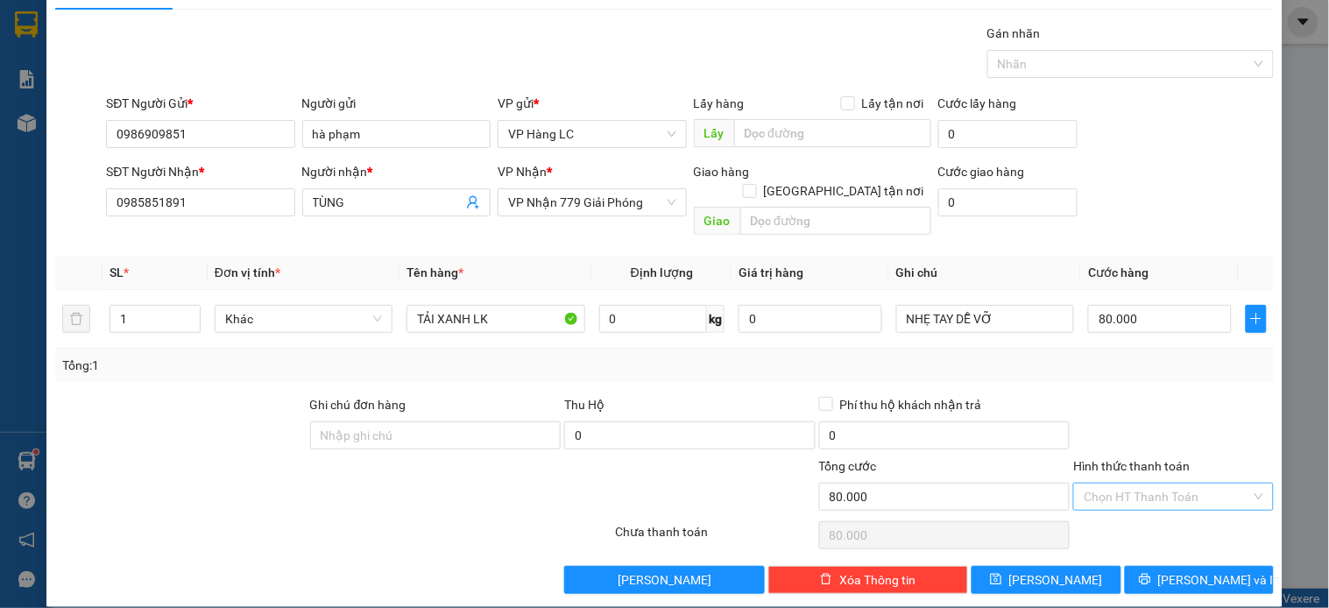
click at [1134, 484] on input "Hình thức thanh toán" at bounding box center [1167, 497] width 167 height 26
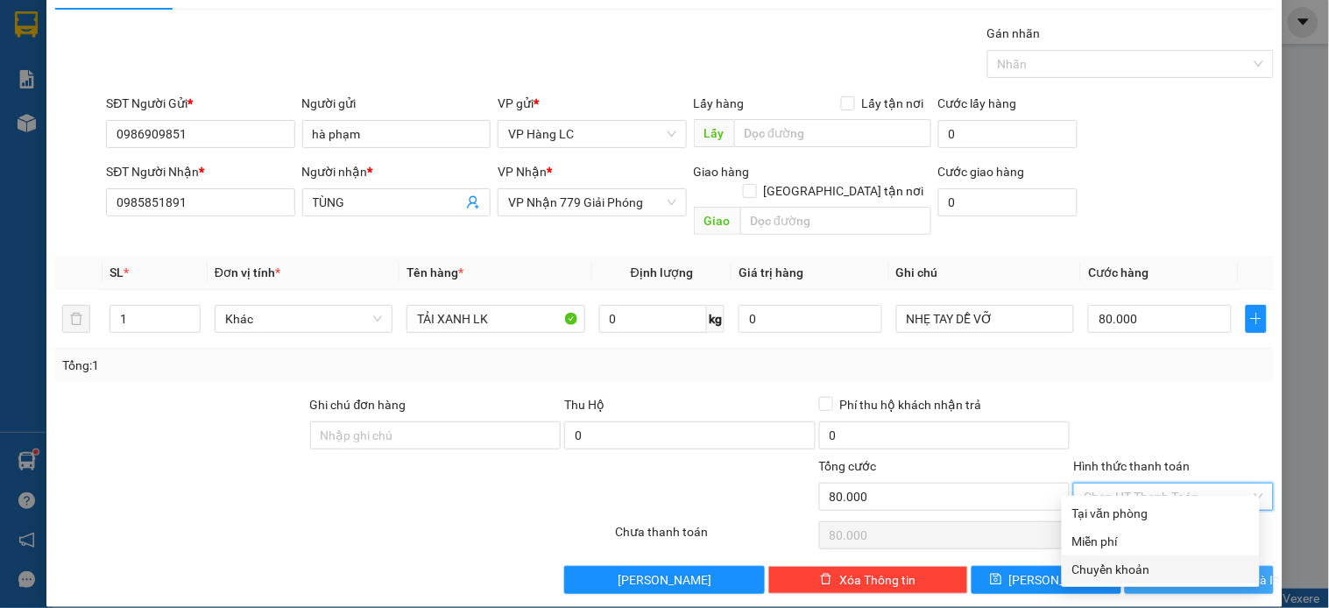
click at [1110, 563] on div "Chuyển khoản" at bounding box center [1161, 569] width 177 height 19
type input "0"
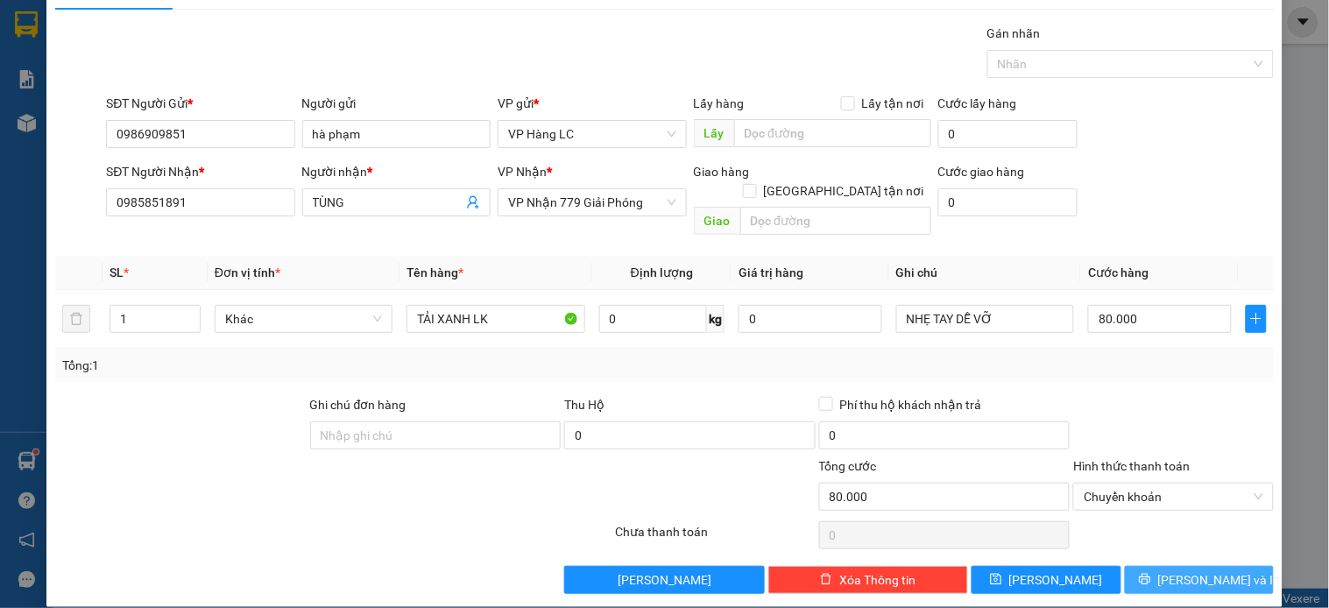
drag, startPoint x: 1140, startPoint y: 557, endPoint x: 1037, endPoint y: 510, distance: 113.7
click at [1140, 566] on button "[PERSON_NAME] và In" at bounding box center [1199, 580] width 149 height 28
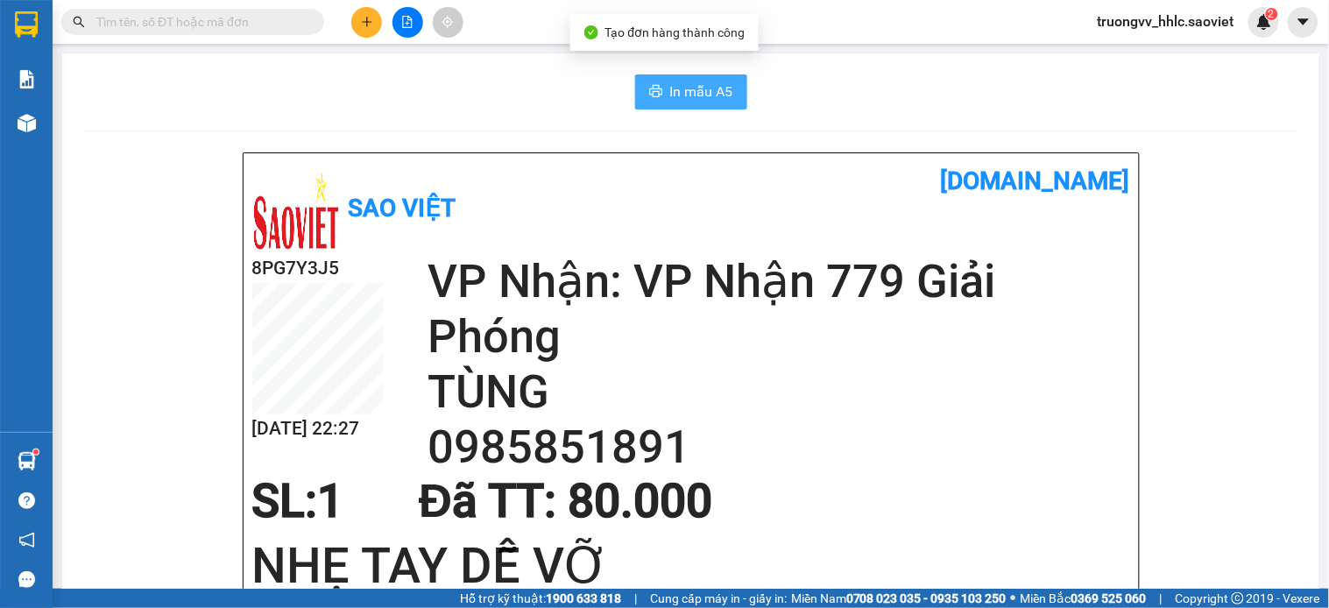
click at [670, 96] on span "In mẫu A5" at bounding box center [701, 92] width 63 height 22
click at [200, 23] on input "text" at bounding box center [199, 21] width 207 height 19
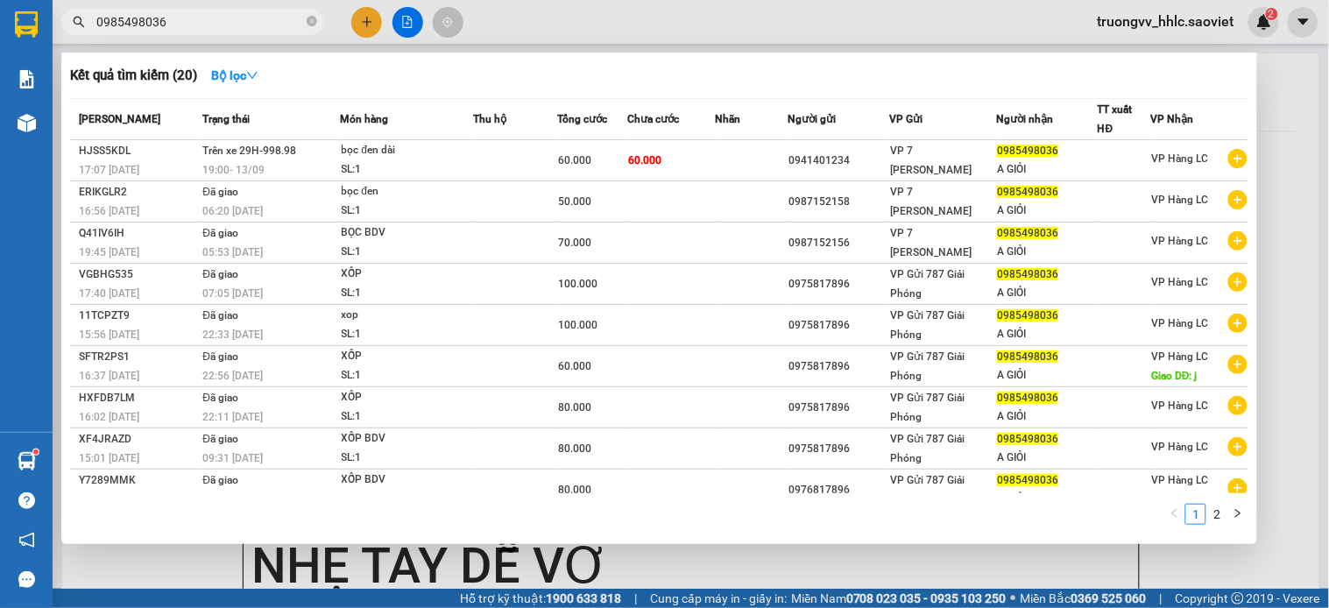
type input "0985498036"
